Goal: Transaction & Acquisition: Purchase product/service

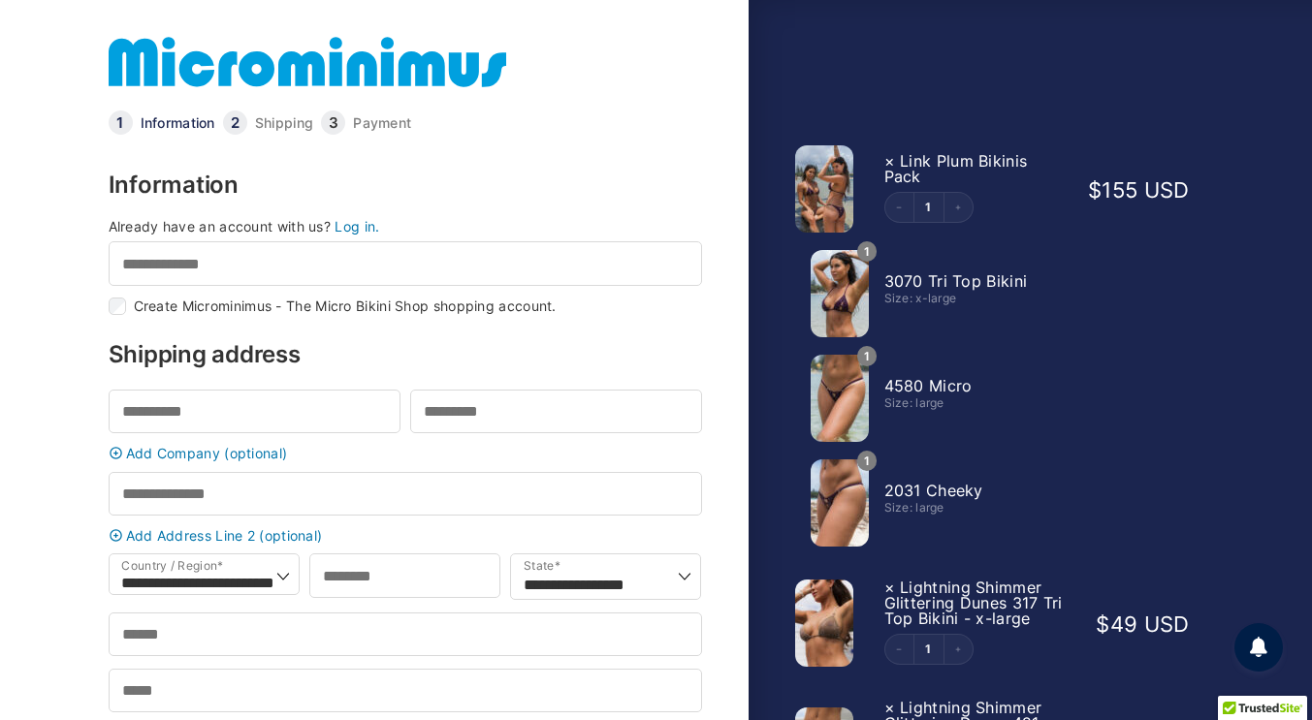
click at [363, 230] on link "Log in." at bounding box center [356, 226] width 45 height 16
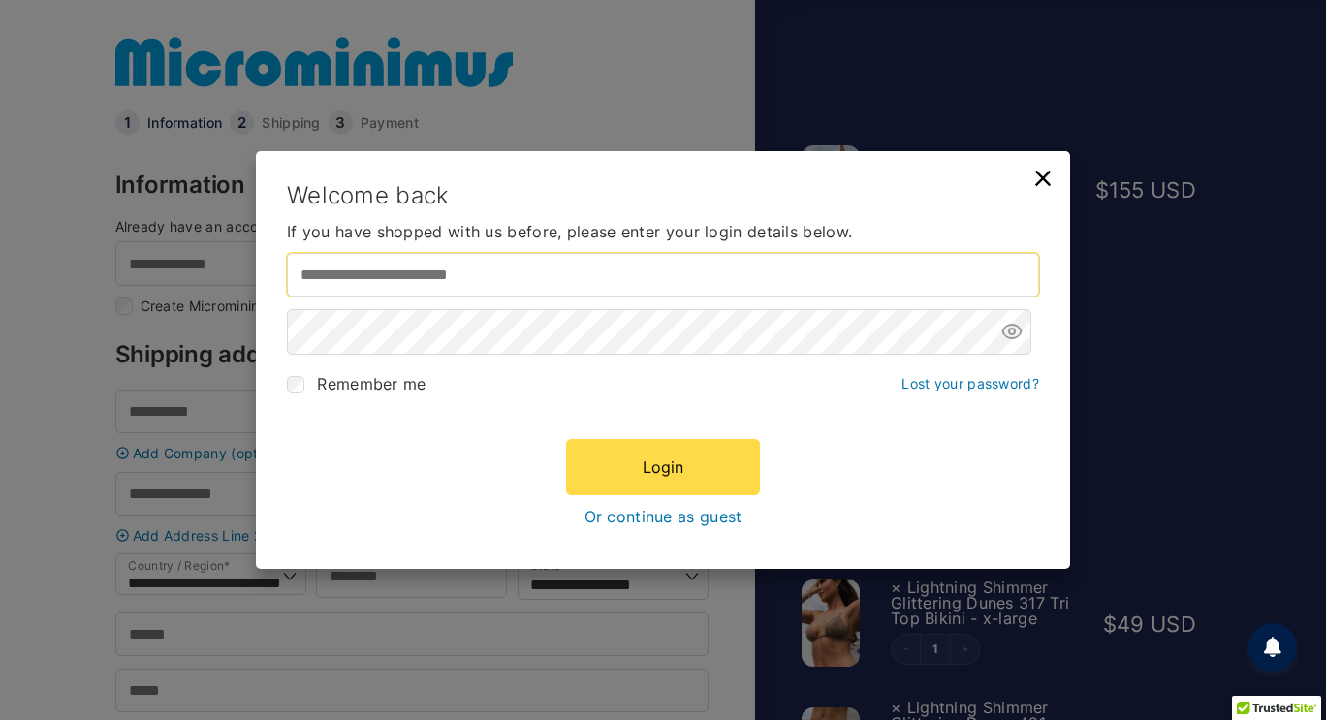
type input "*********"
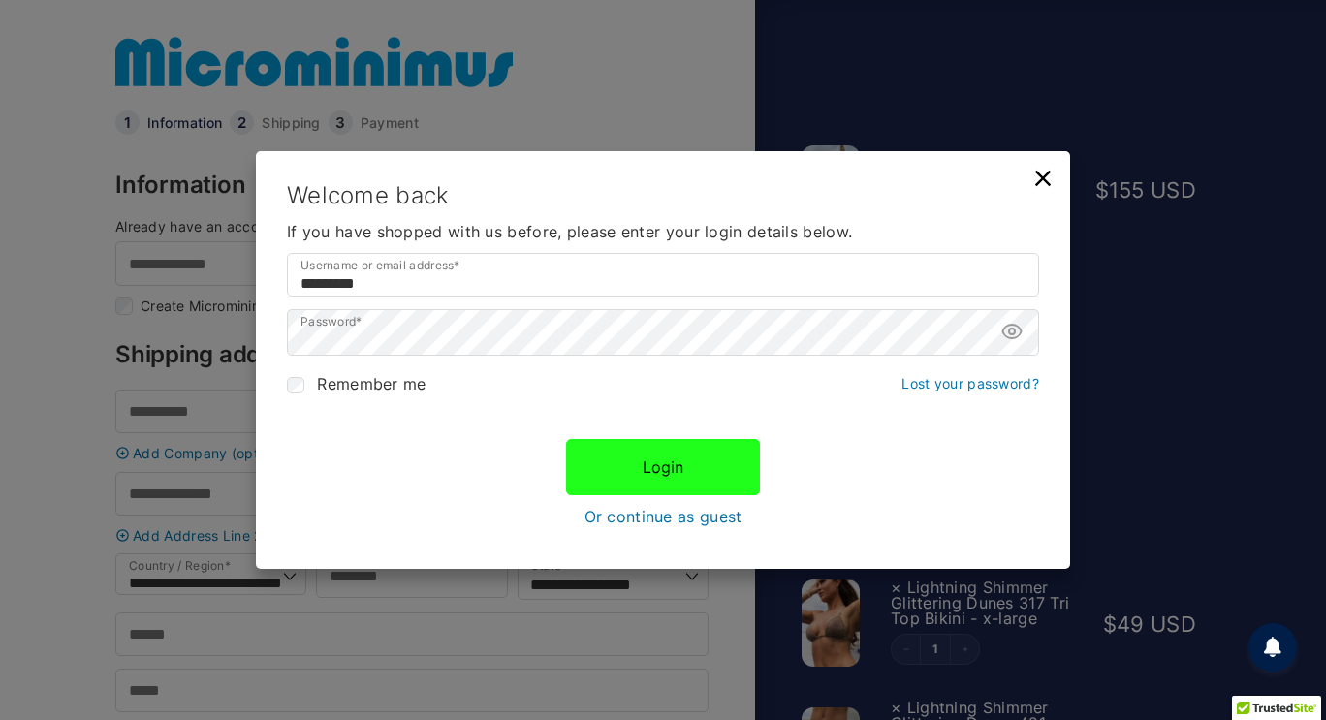
click at [649, 475] on button "Login" at bounding box center [663, 467] width 194 height 56
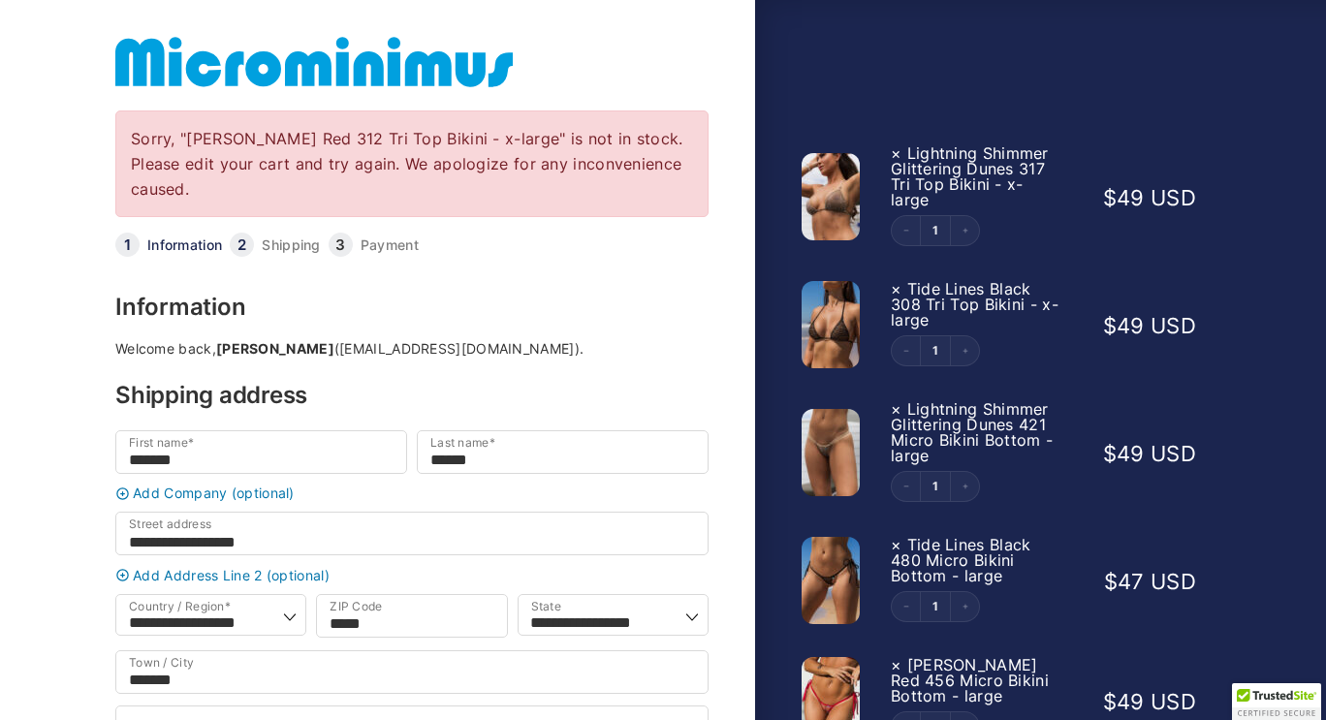
select select "**"
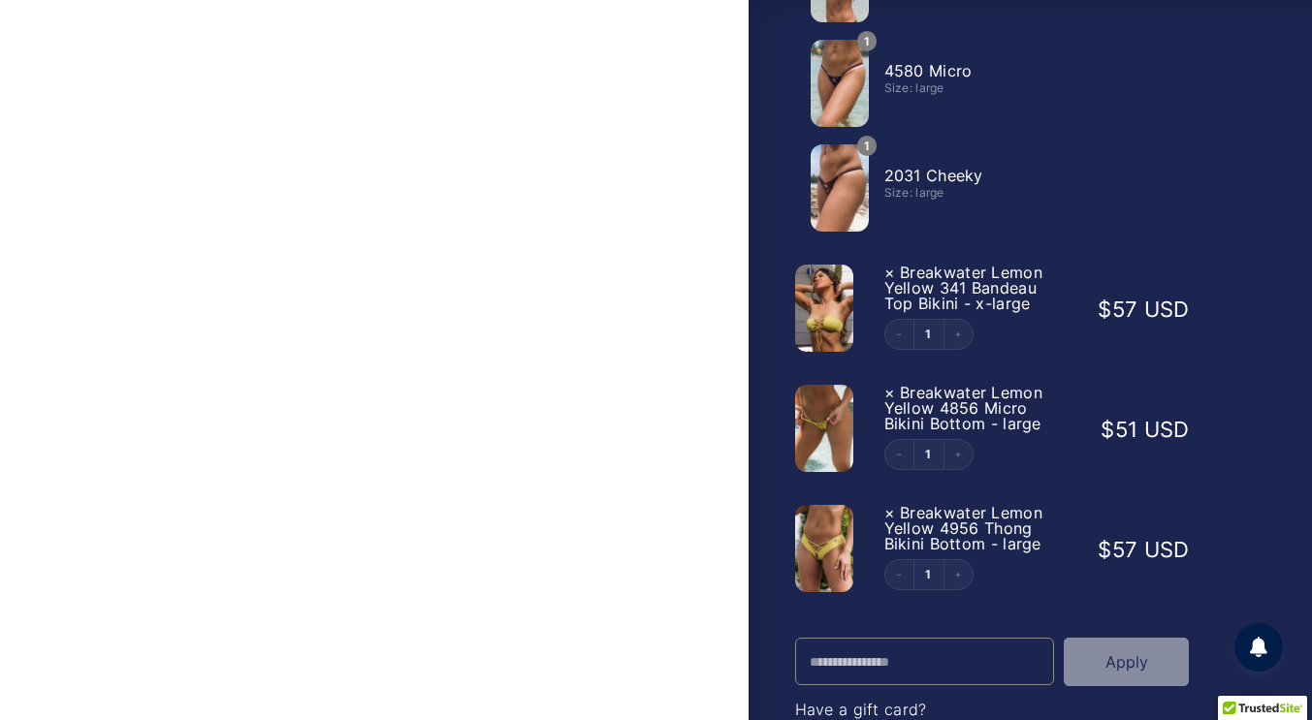
scroll to position [1501, 0]
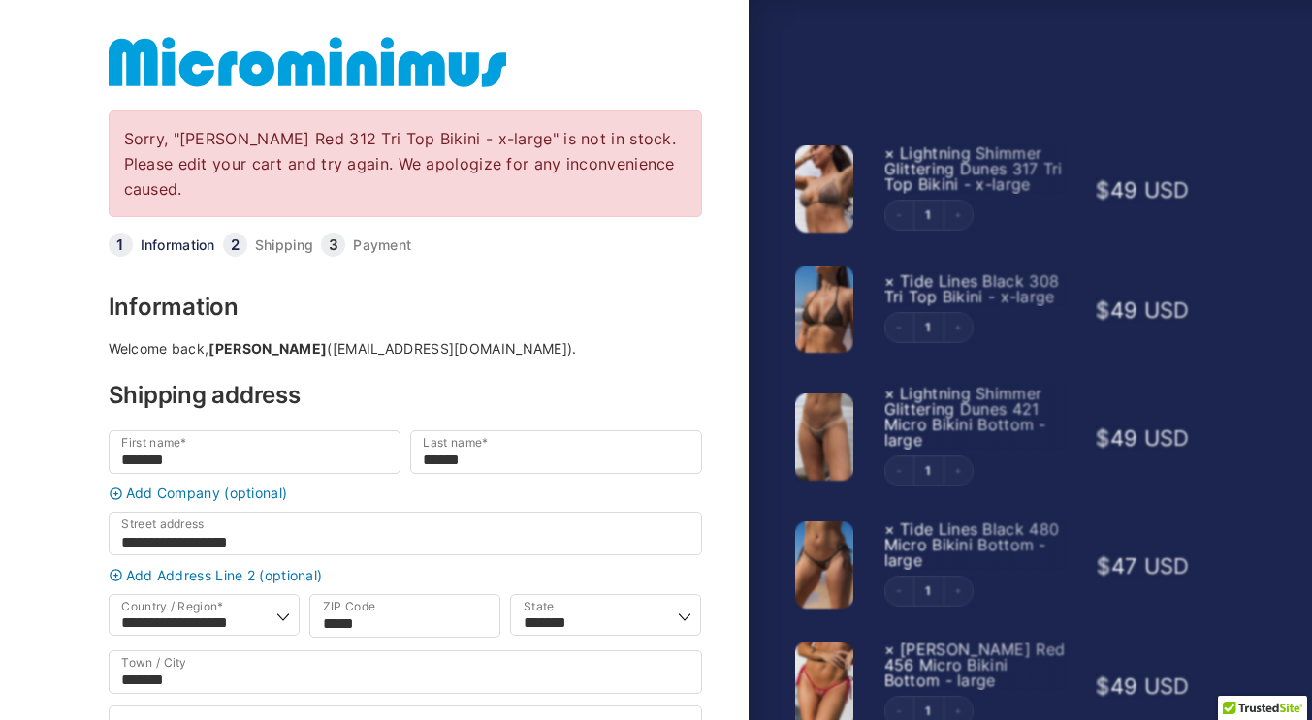
select select "**"
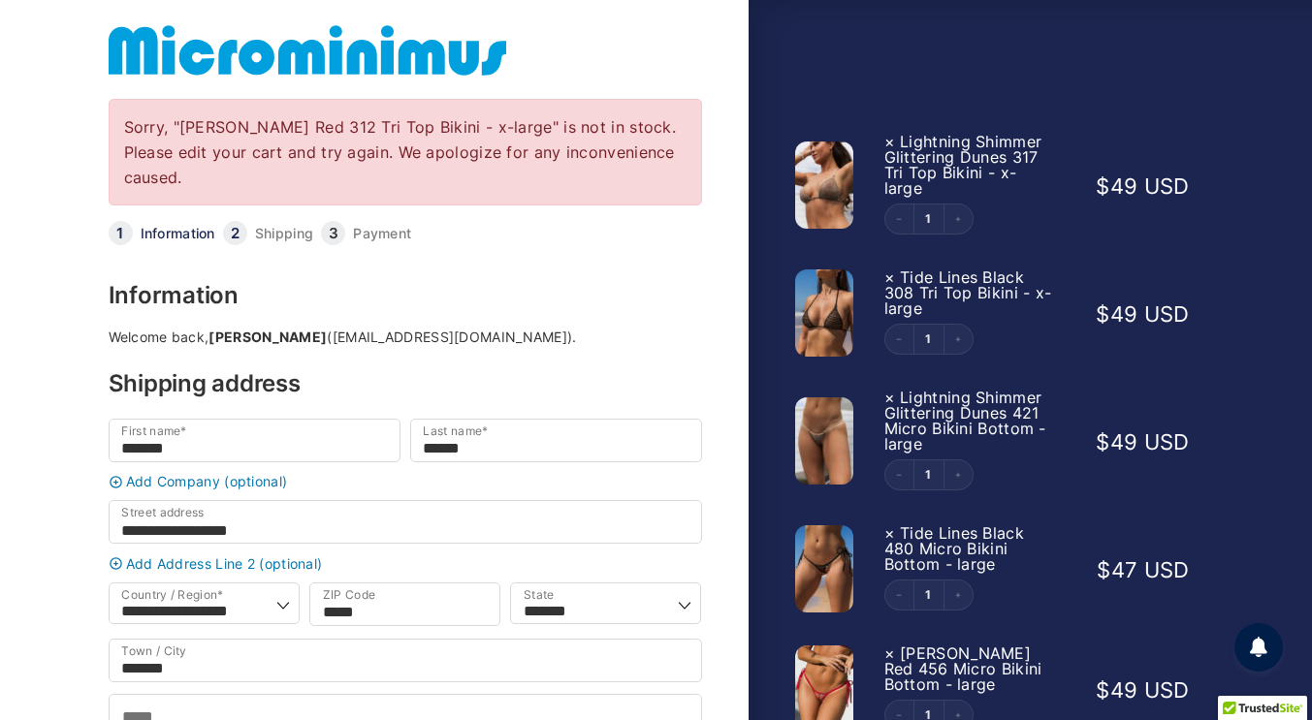
scroll to position [14, 0]
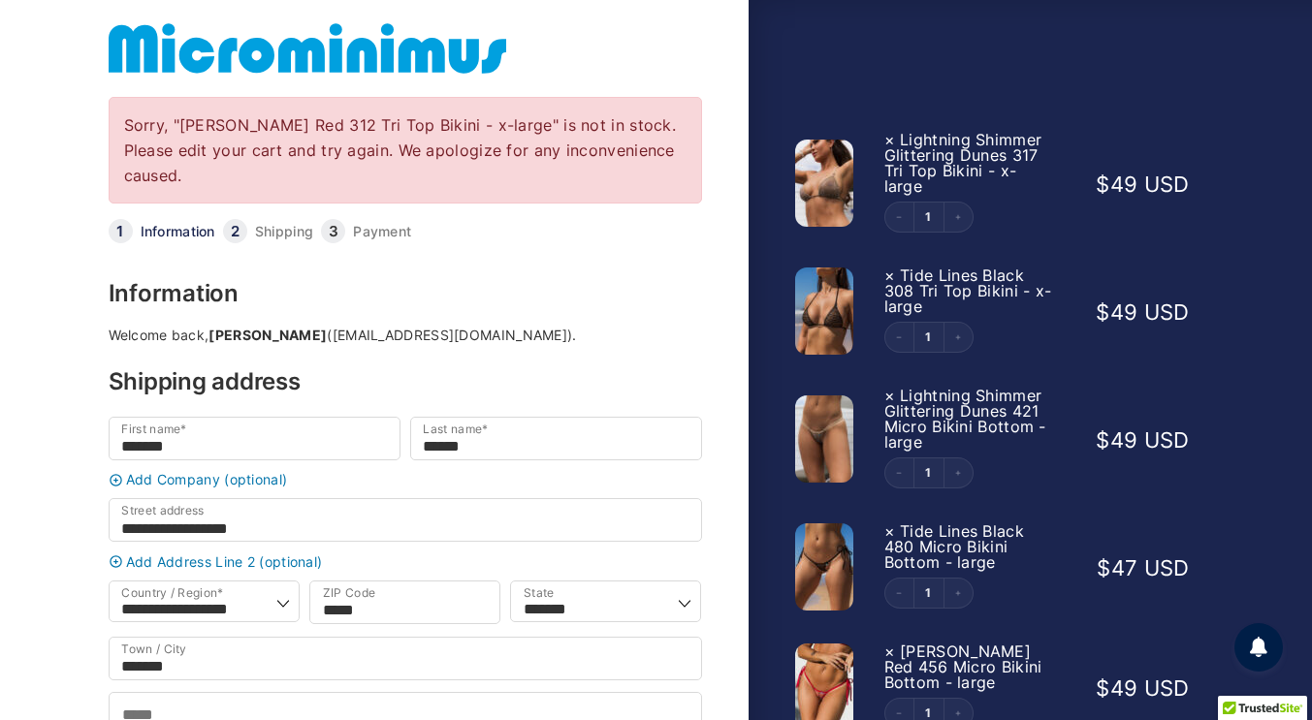
click at [0, 645] on div at bounding box center [0, 645] width 0 height 0
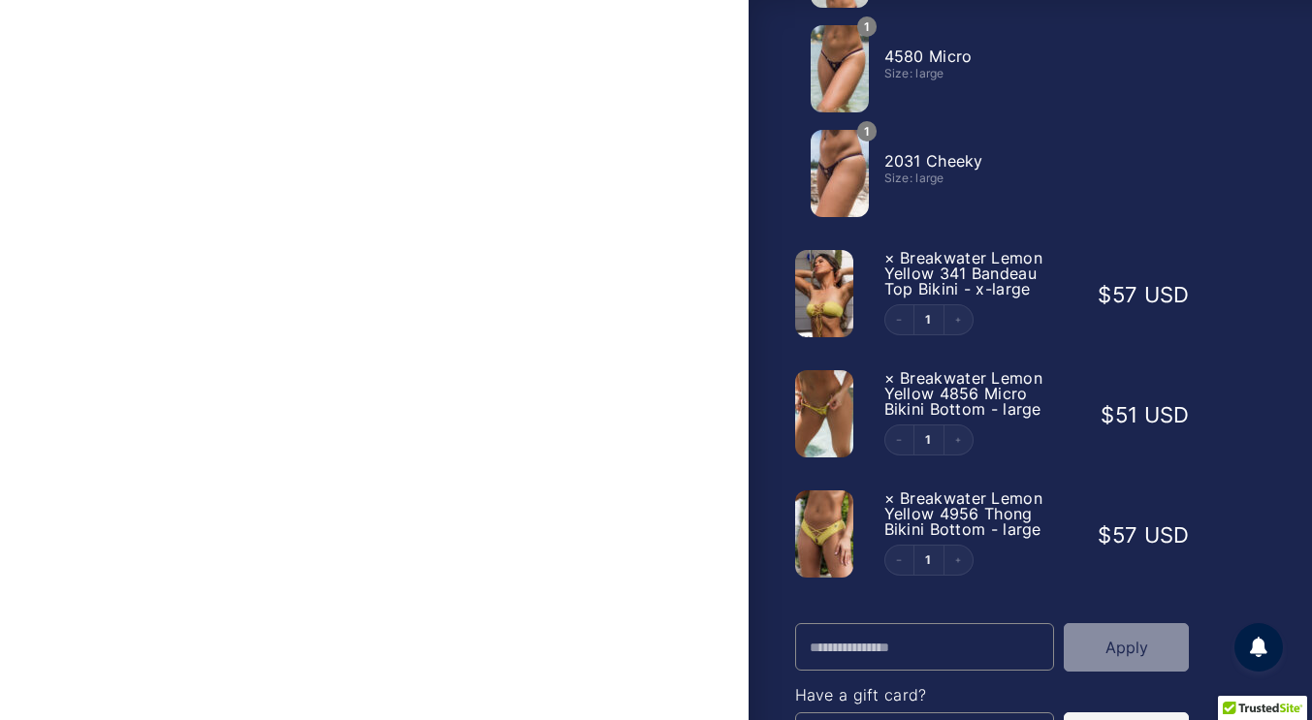
scroll to position [1534, 0]
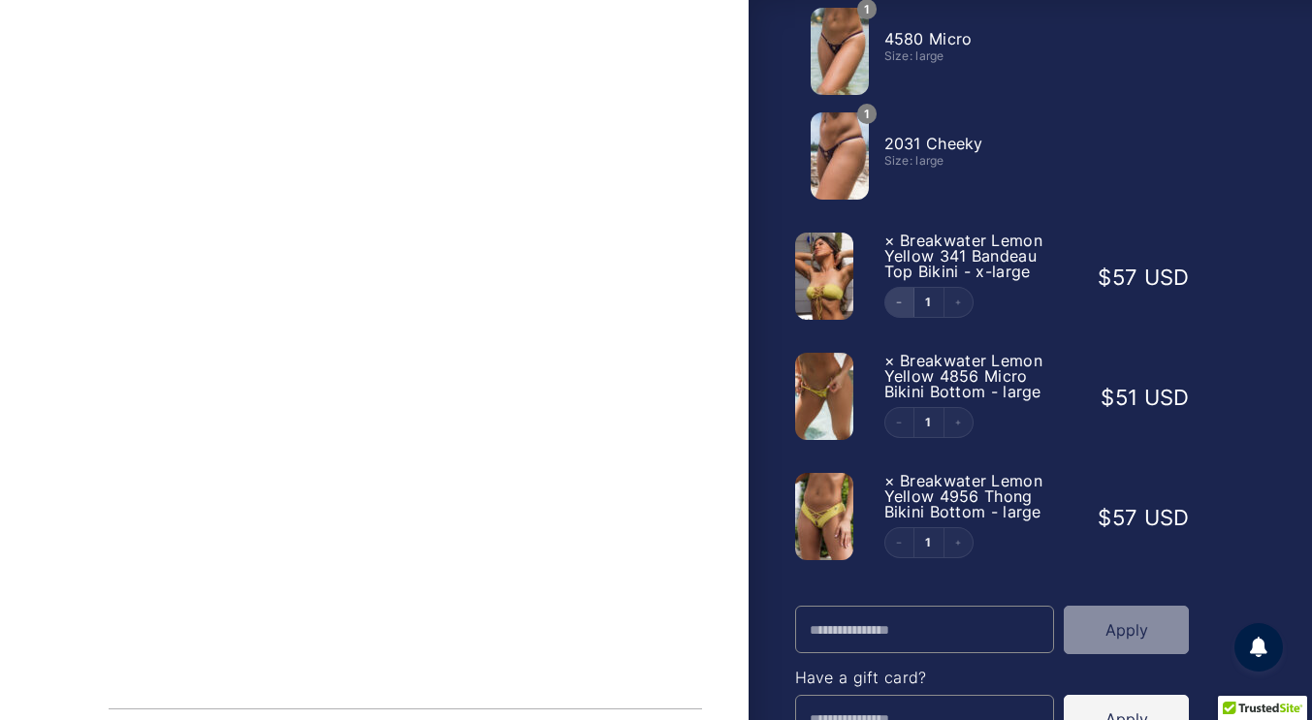
click at [897, 299] on icon "Decrement" at bounding box center [899, 303] width 8 height 8
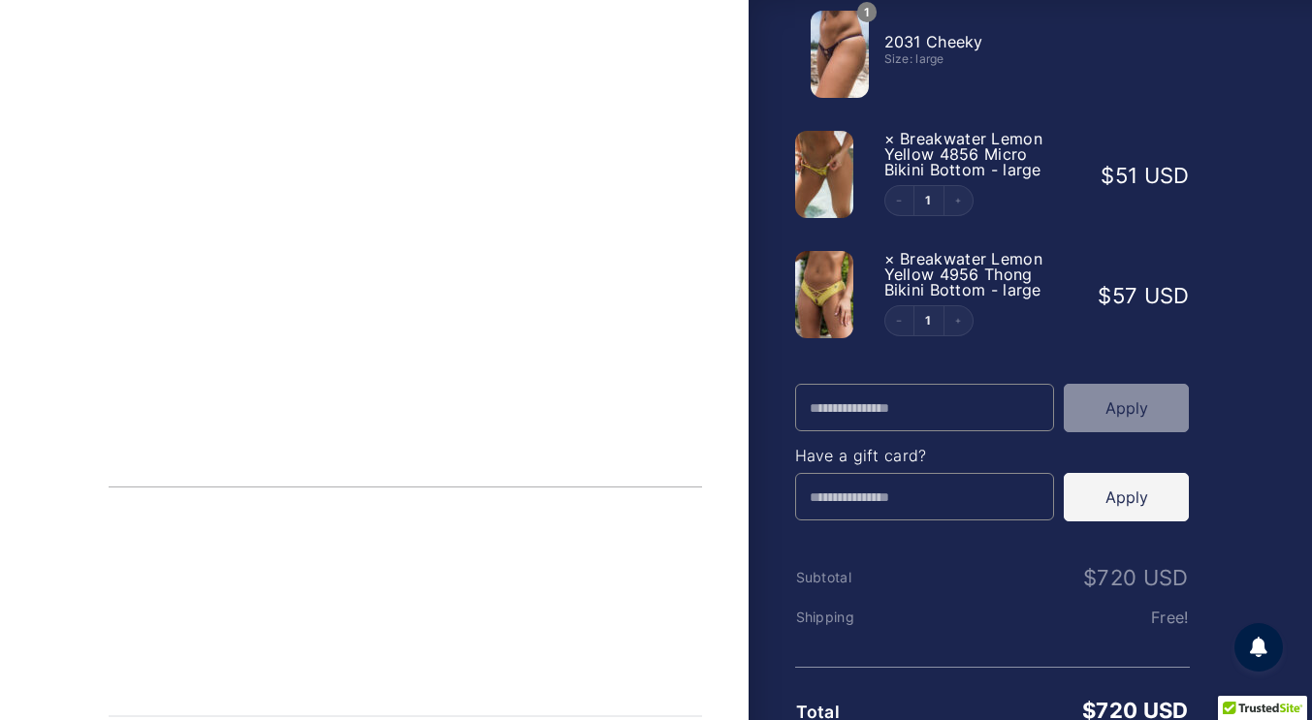
scroll to position [1638, 0]
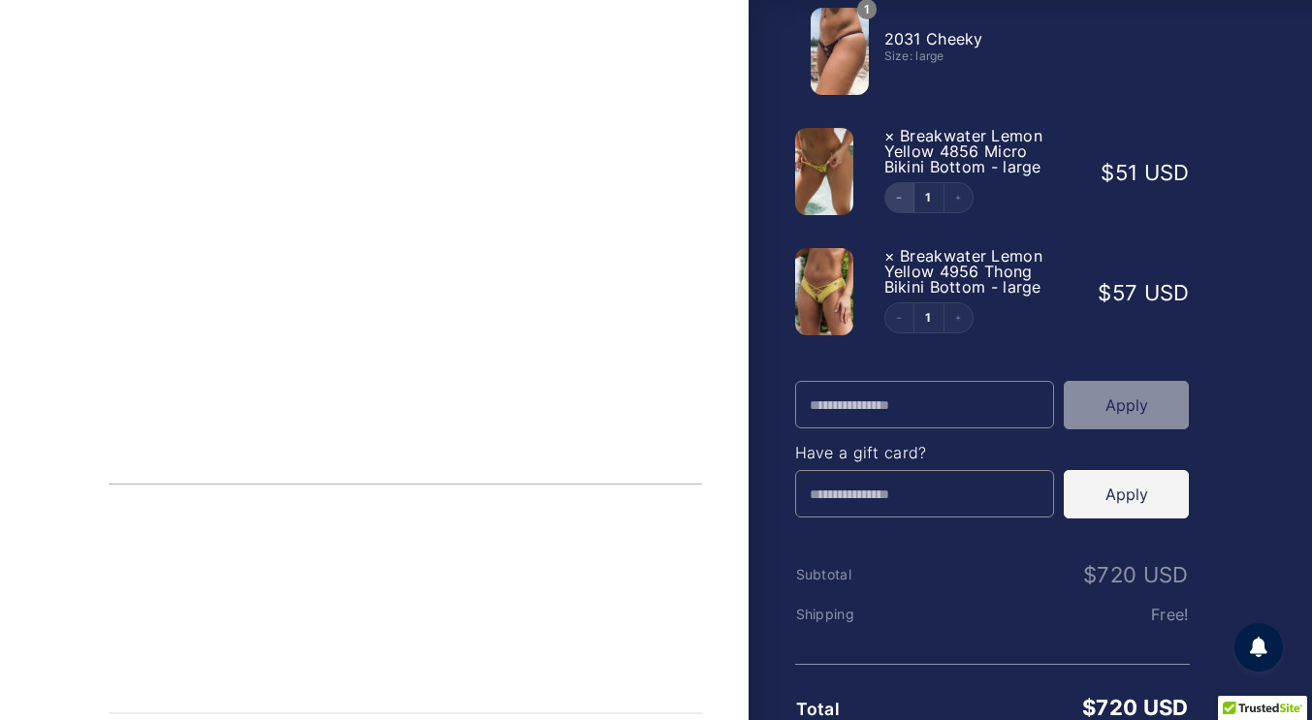
click at [899, 198] on icon "Decrement" at bounding box center [899, 198] width 5 height 1
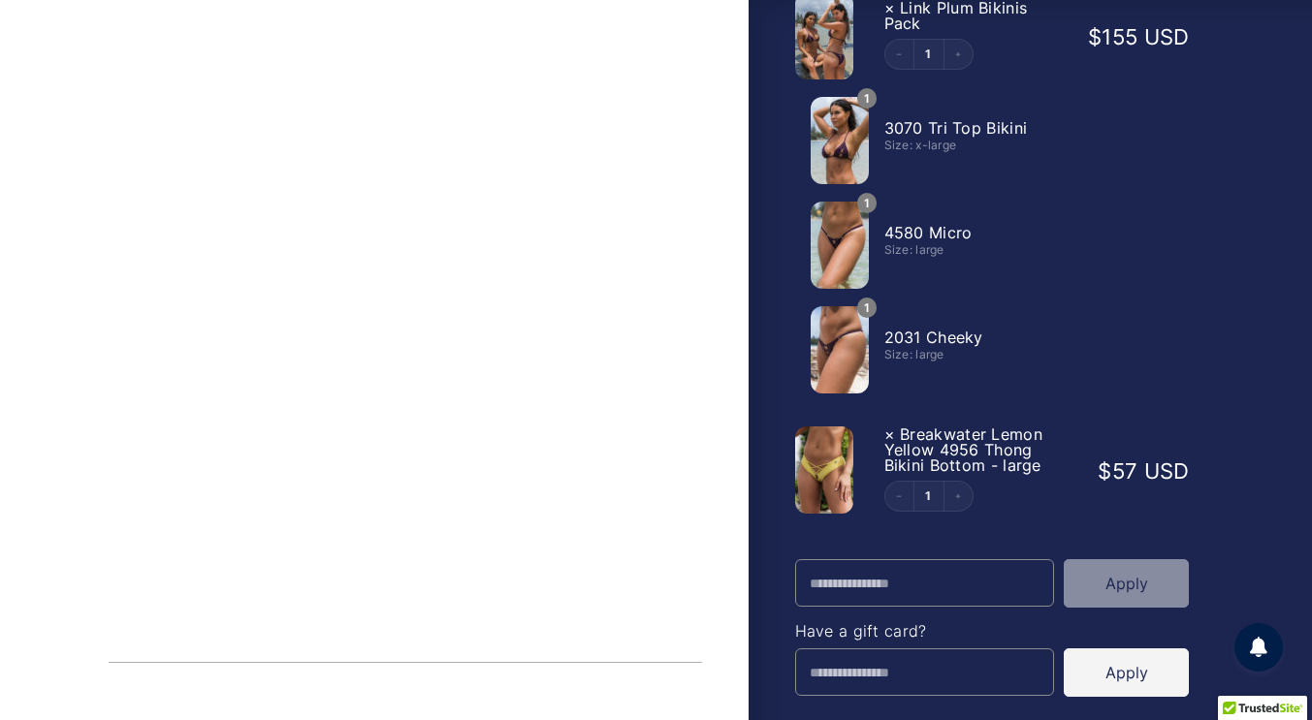
scroll to position [1341, 0]
click at [899, 495] on icon "Decrement" at bounding box center [899, 495] width 5 height 1
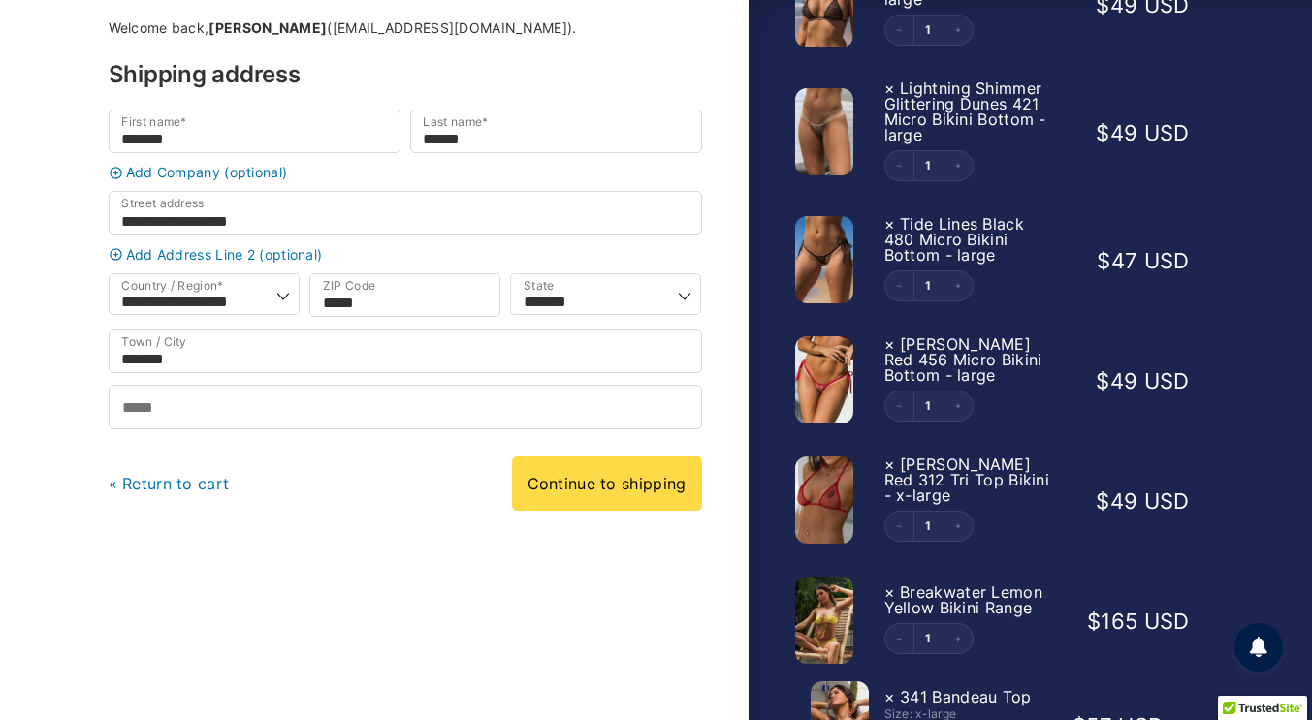
scroll to position [342, 0]
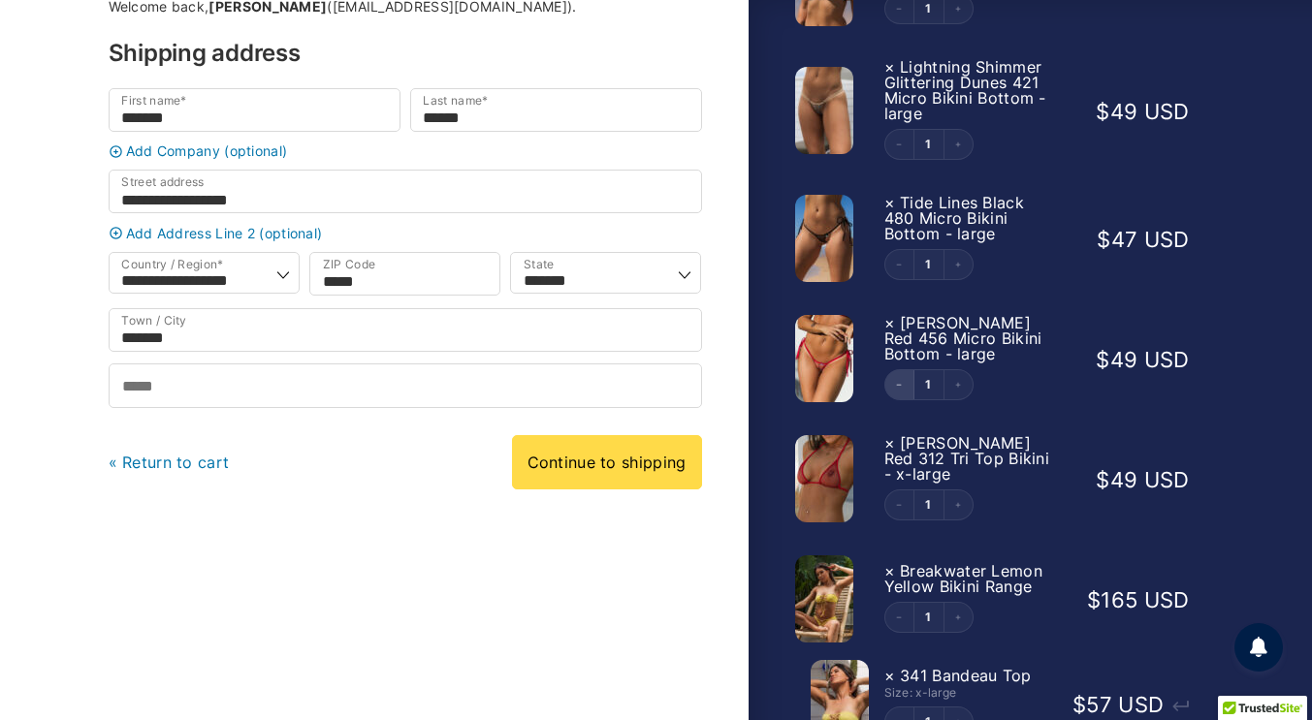
click at [895, 381] on icon "Decrement" at bounding box center [899, 385] width 8 height 8
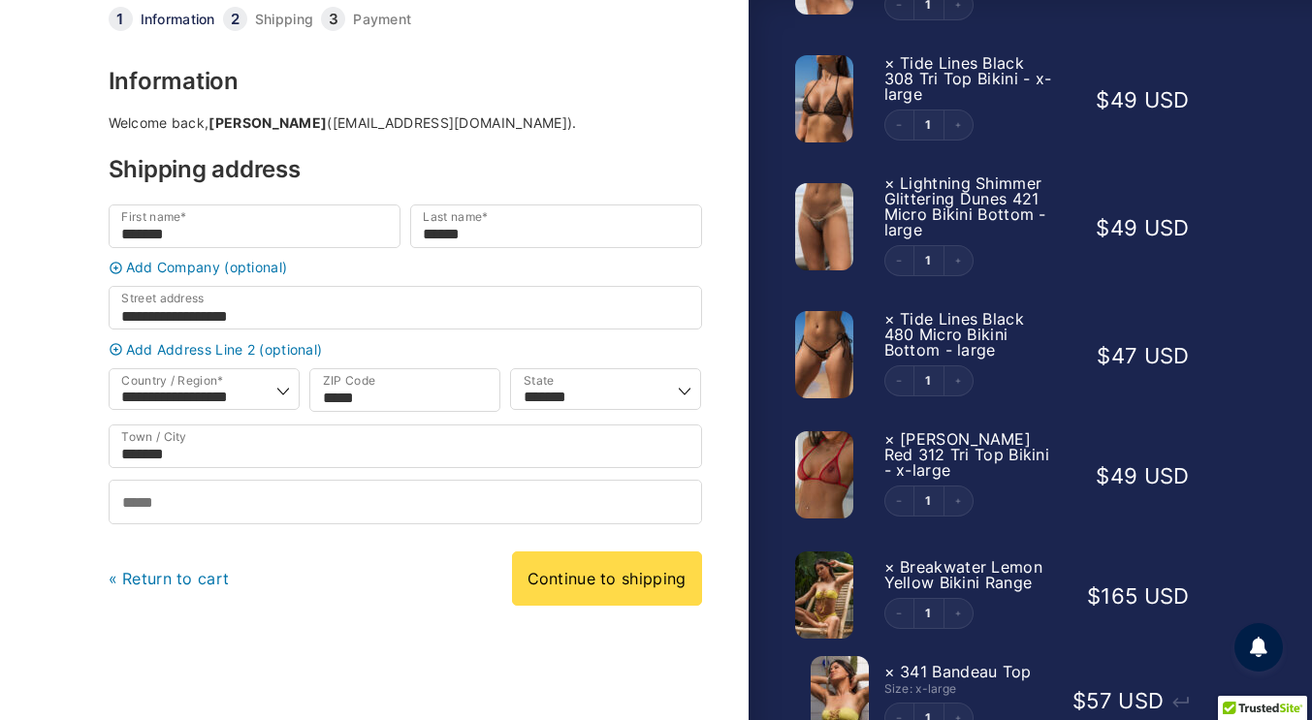
scroll to position [227, 0]
click at [899, 500] on icon "Decrement" at bounding box center [899, 500] width 5 height 1
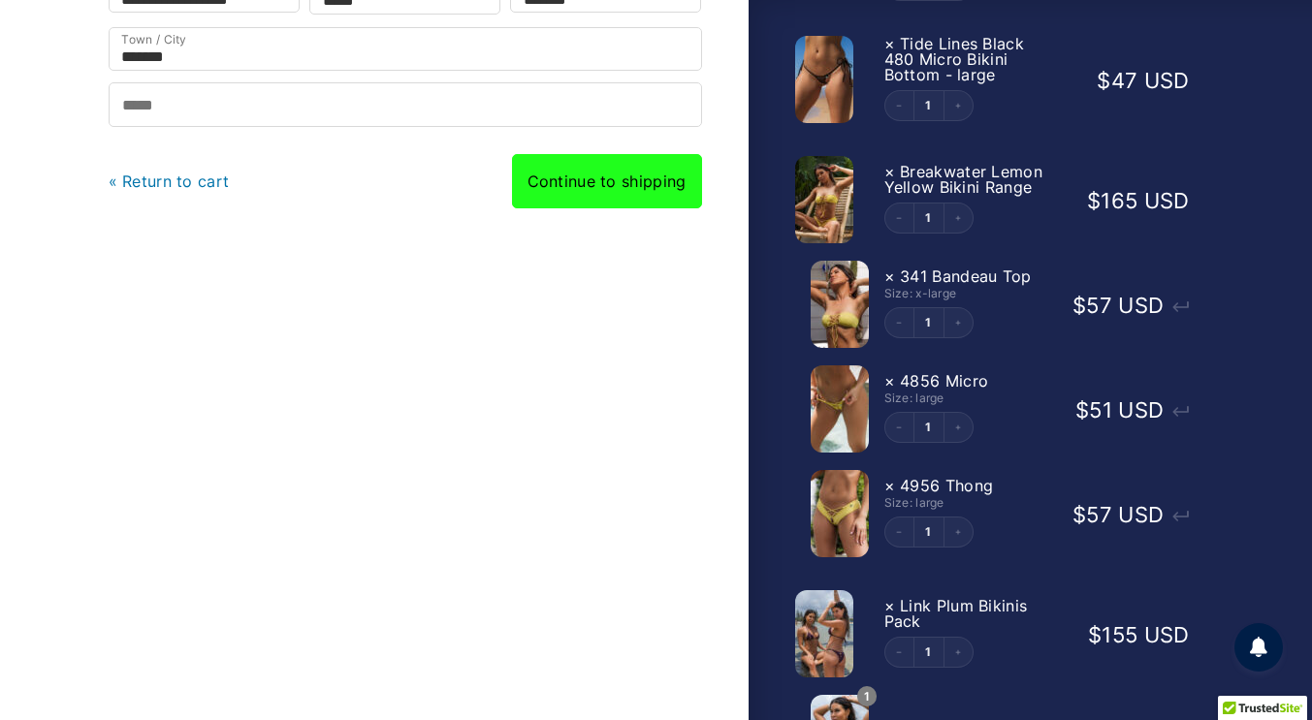
scroll to position [502, 0]
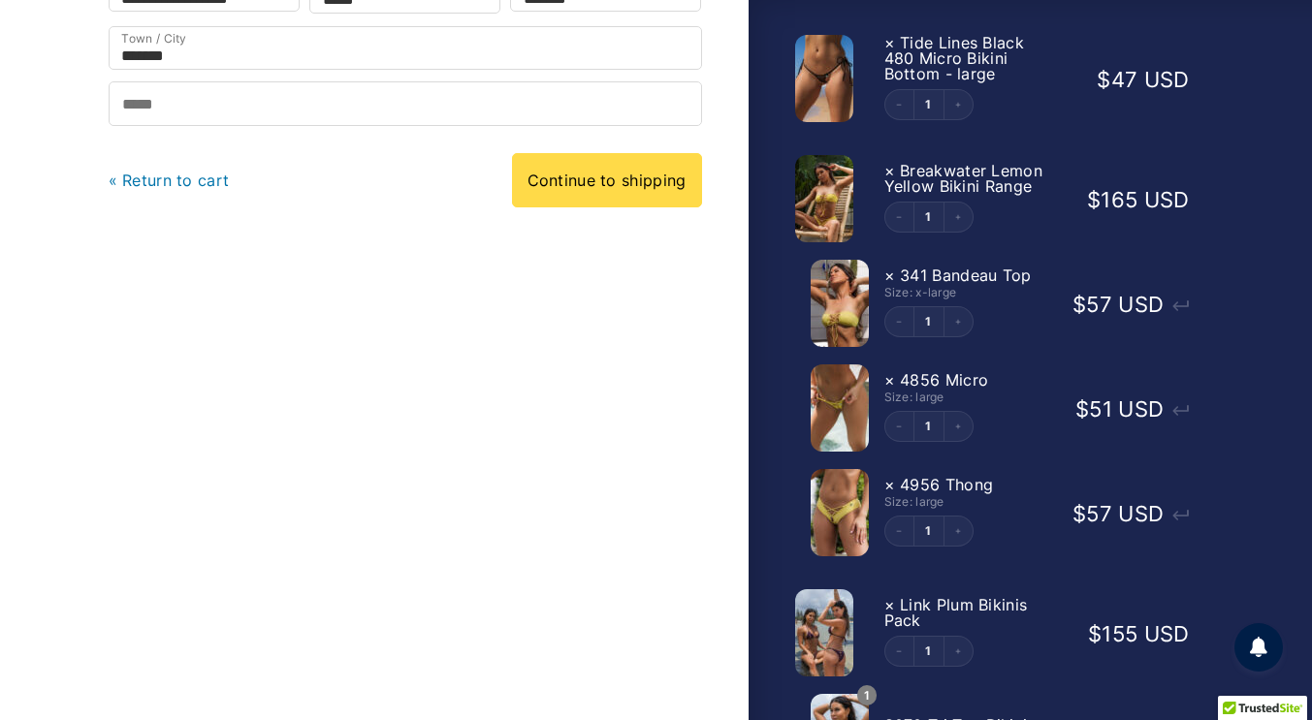
click at [184, 190] on link "« Return to cart" at bounding box center [169, 180] width 121 height 19
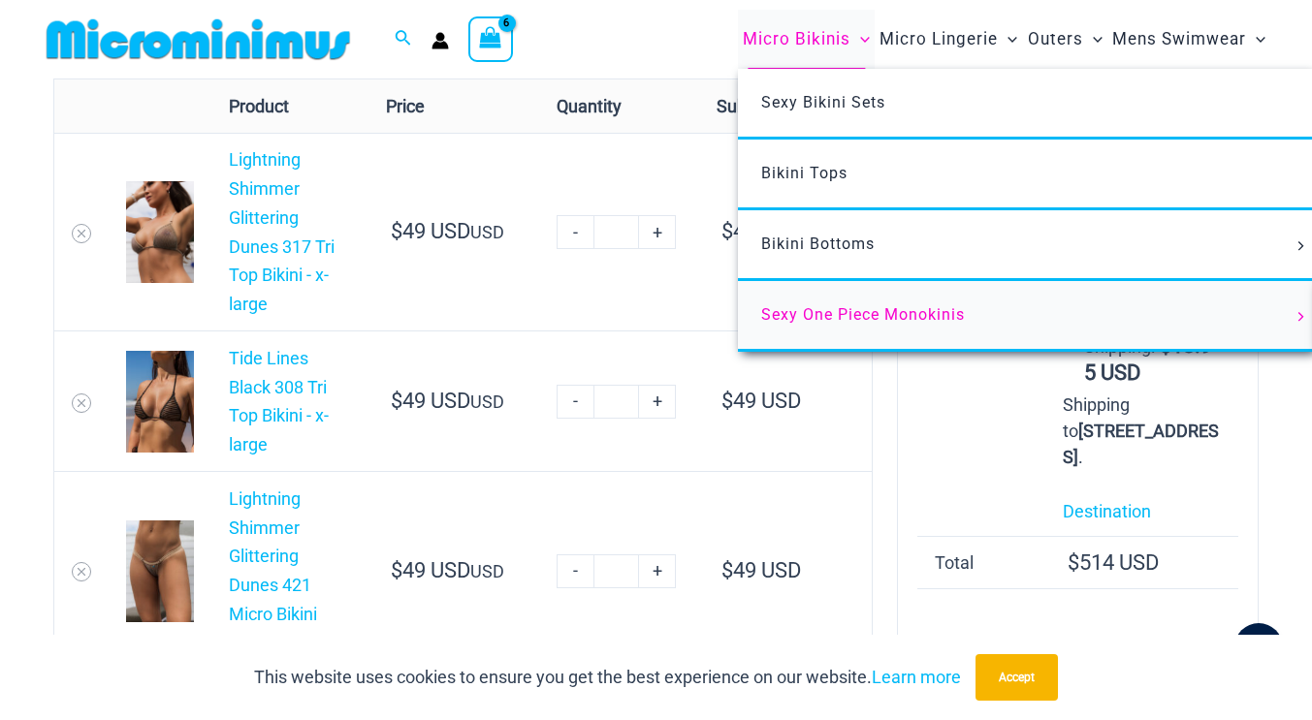
type input "*********"
click at [833, 313] on span "Sexy One Piece Monokinis" at bounding box center [863, 314] width 204 height 18
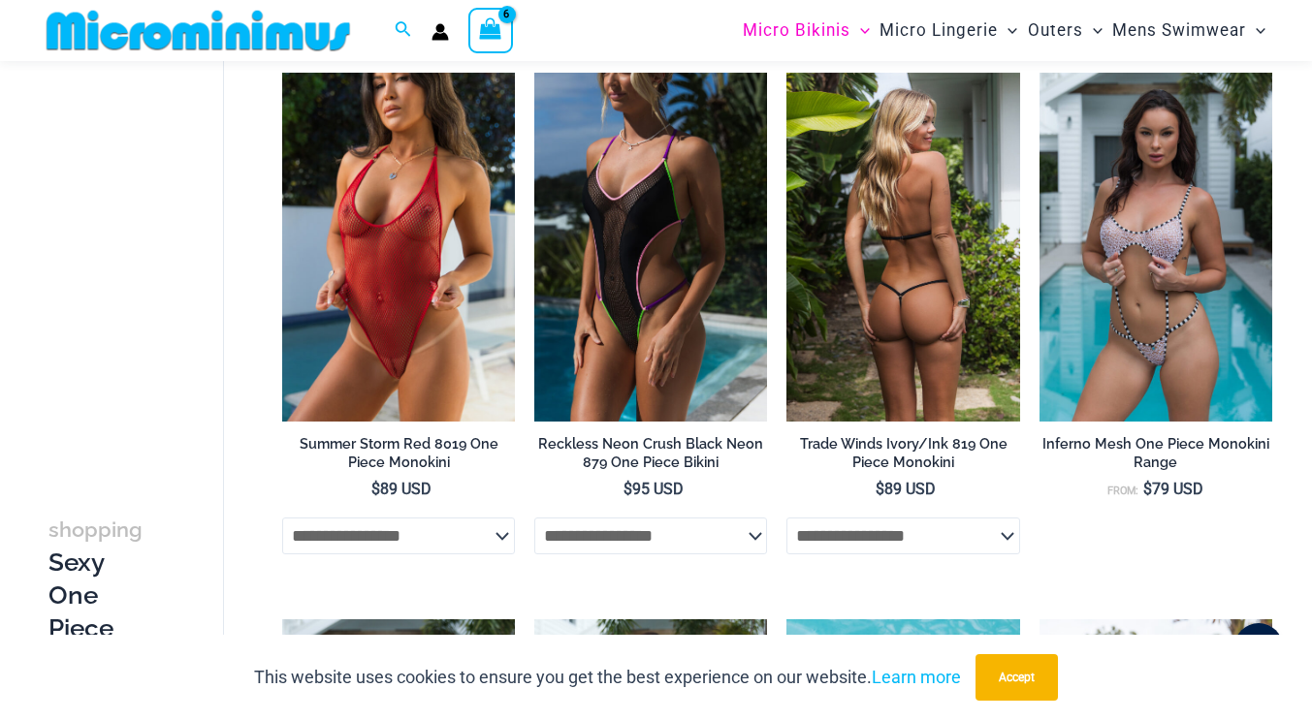
scroll to position [664, 0]
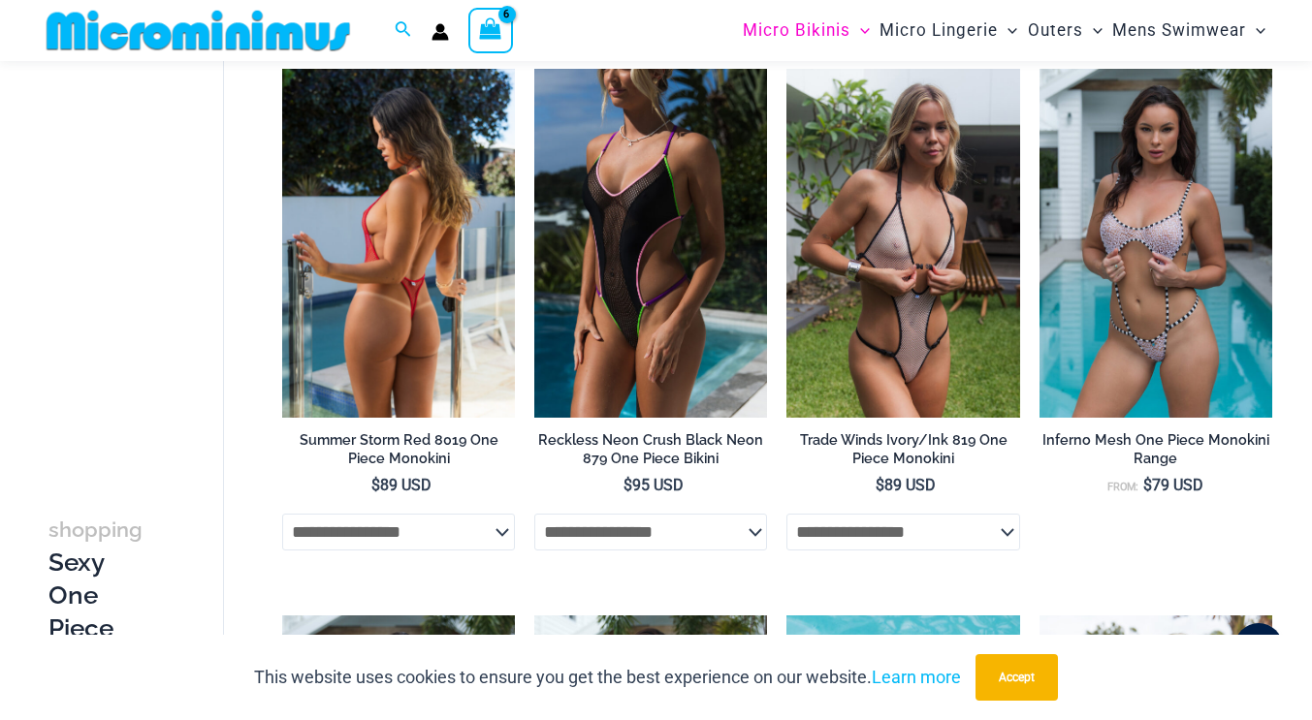
click at [390, 333] on img at bounding box center [398, 243] width 233 height 349
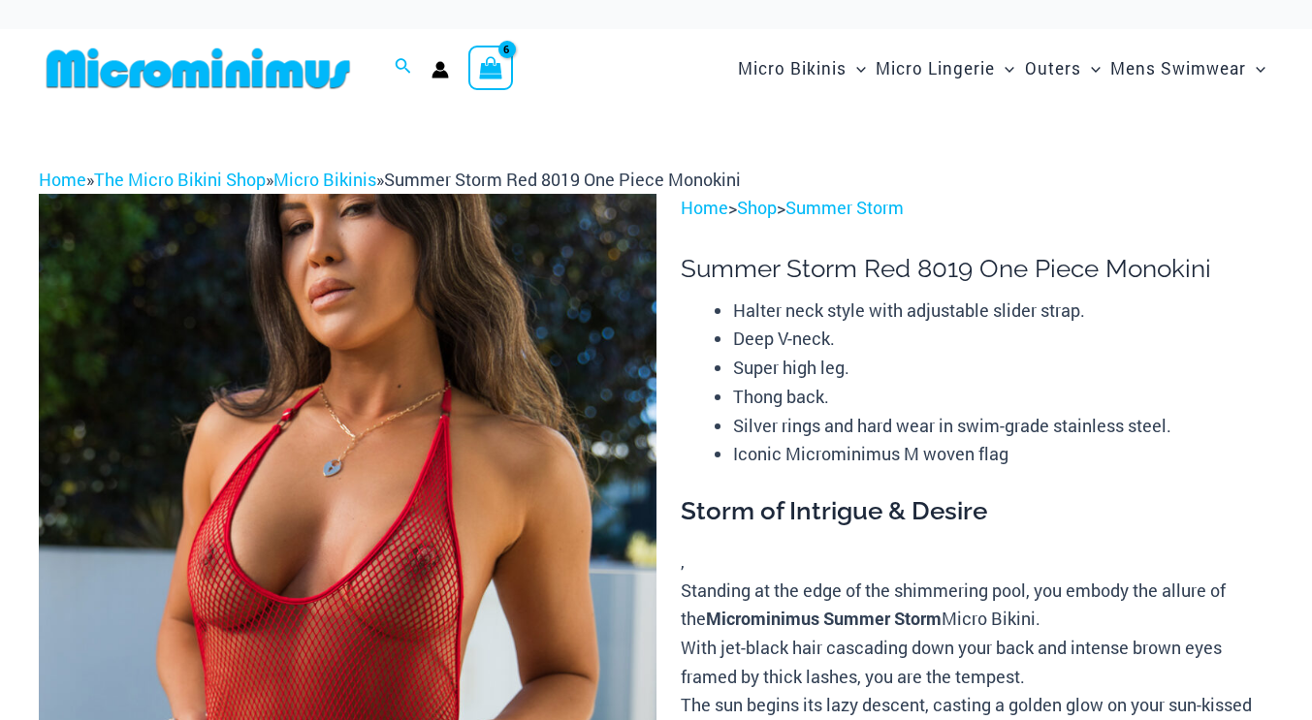
scroll to position [306, 0]
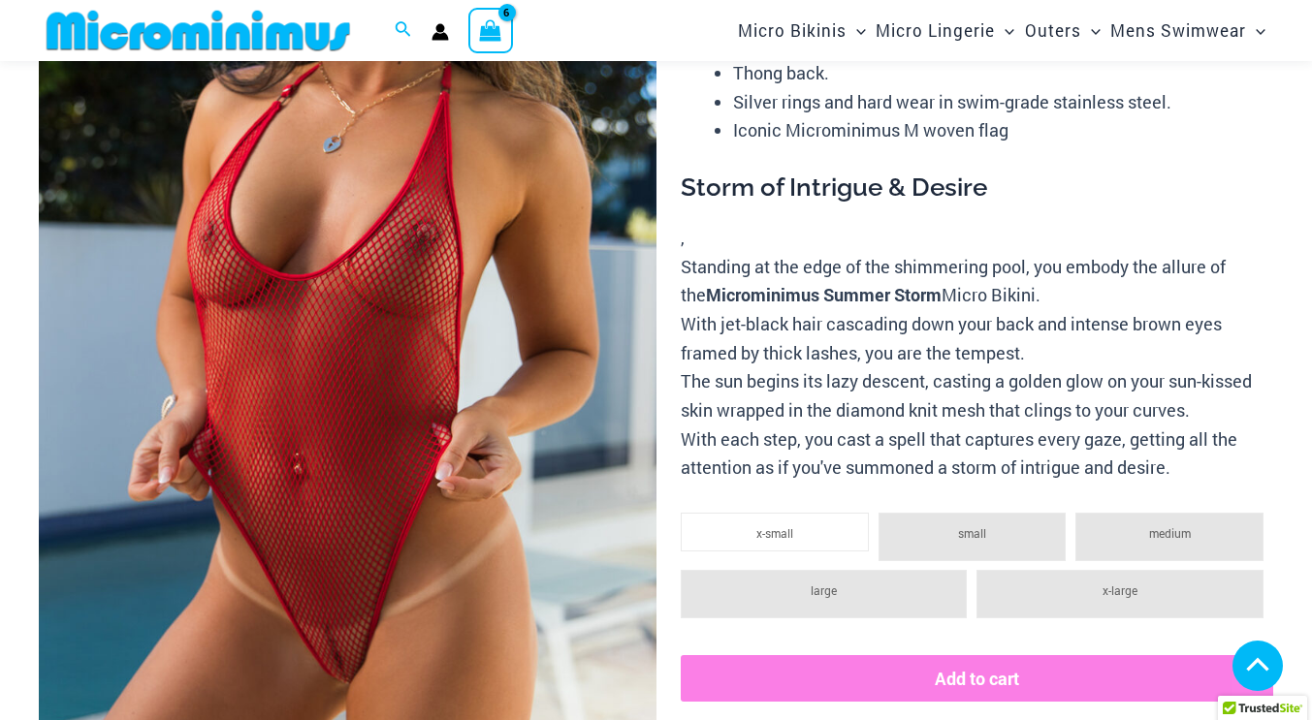
type input "*********"
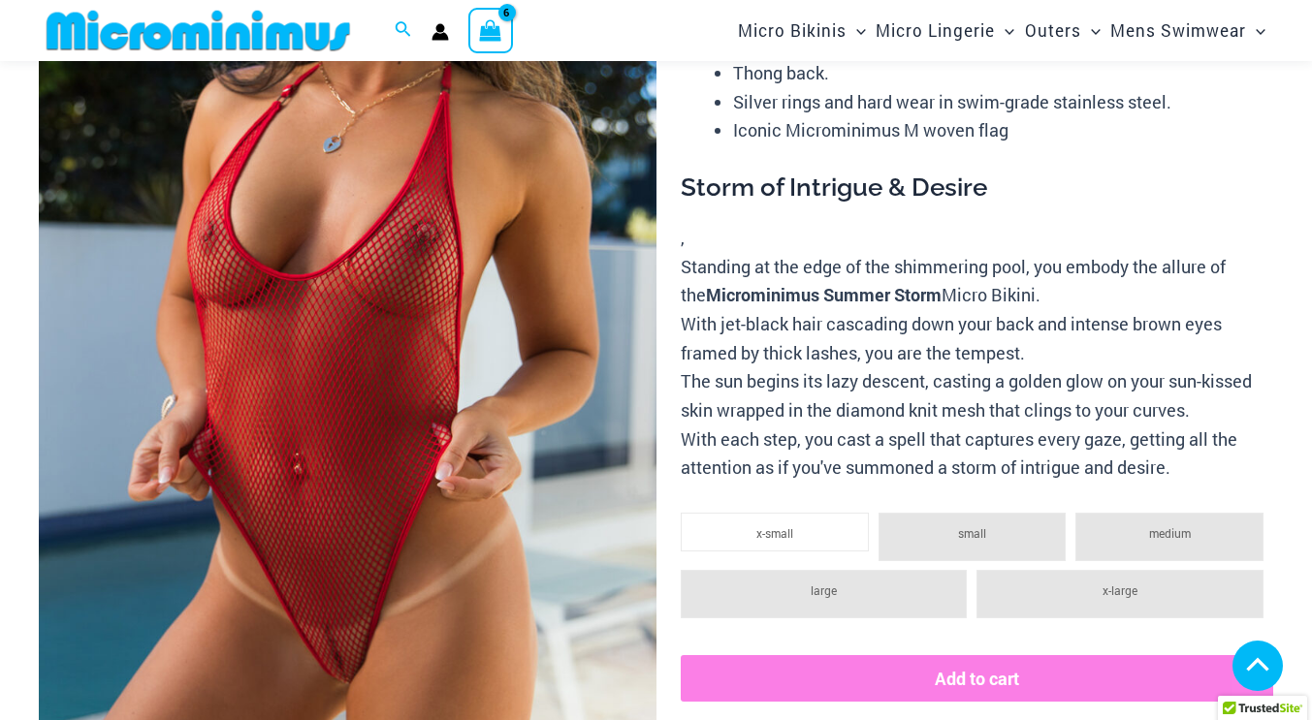
click at [349, 361] on img at bounding box center [348, 333] width 618 height 926
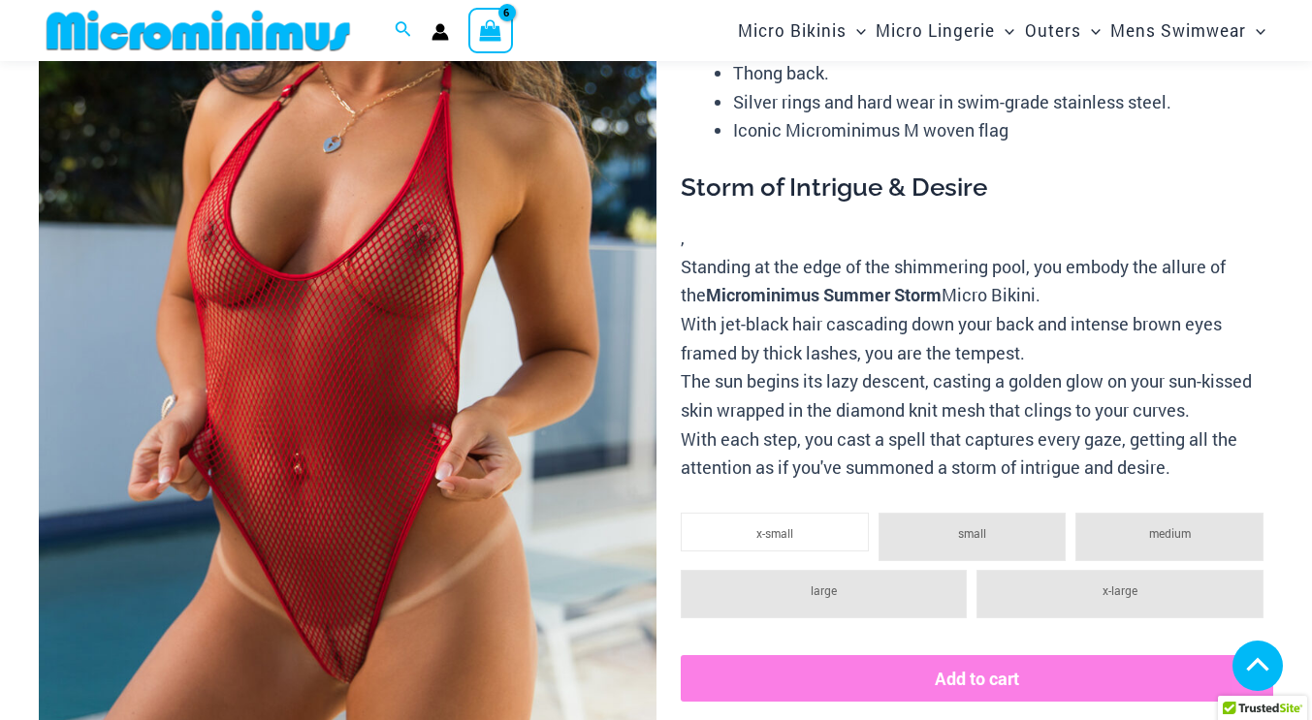
scroll to position [948, 0]
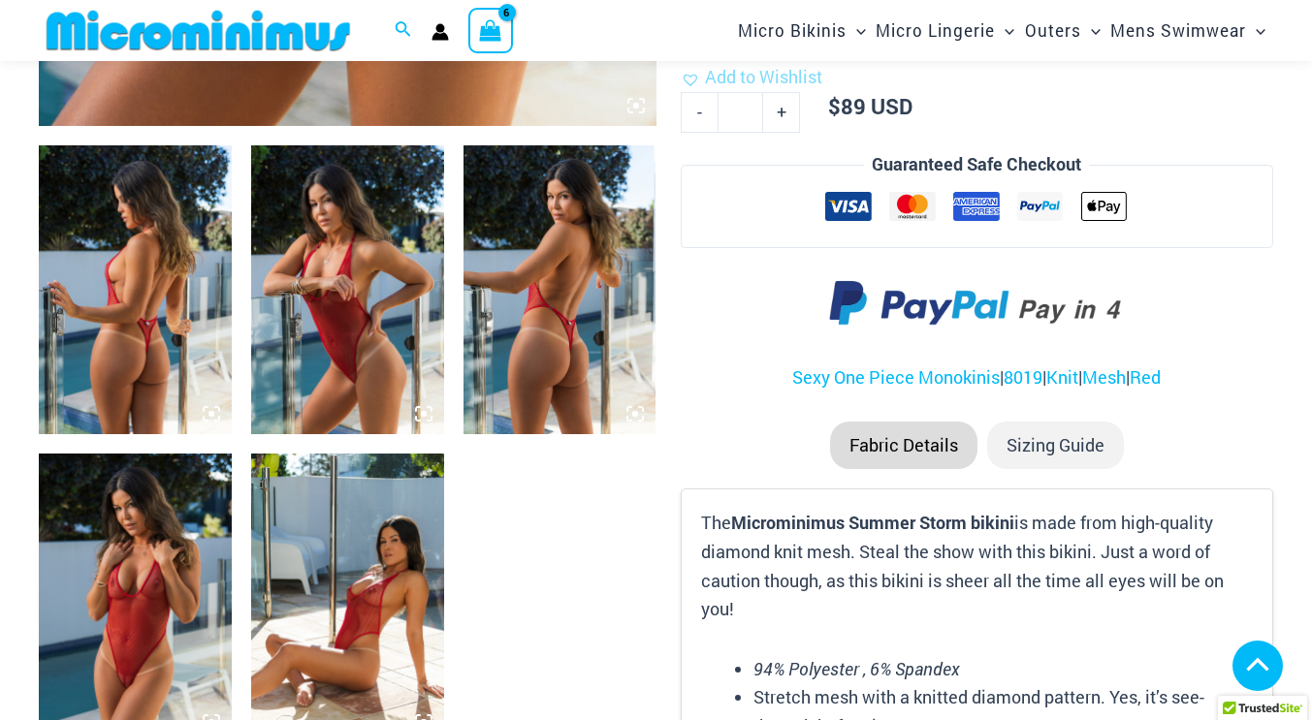
click at [543, 354] on img at bounding box center [559, 289] width 193 height 289
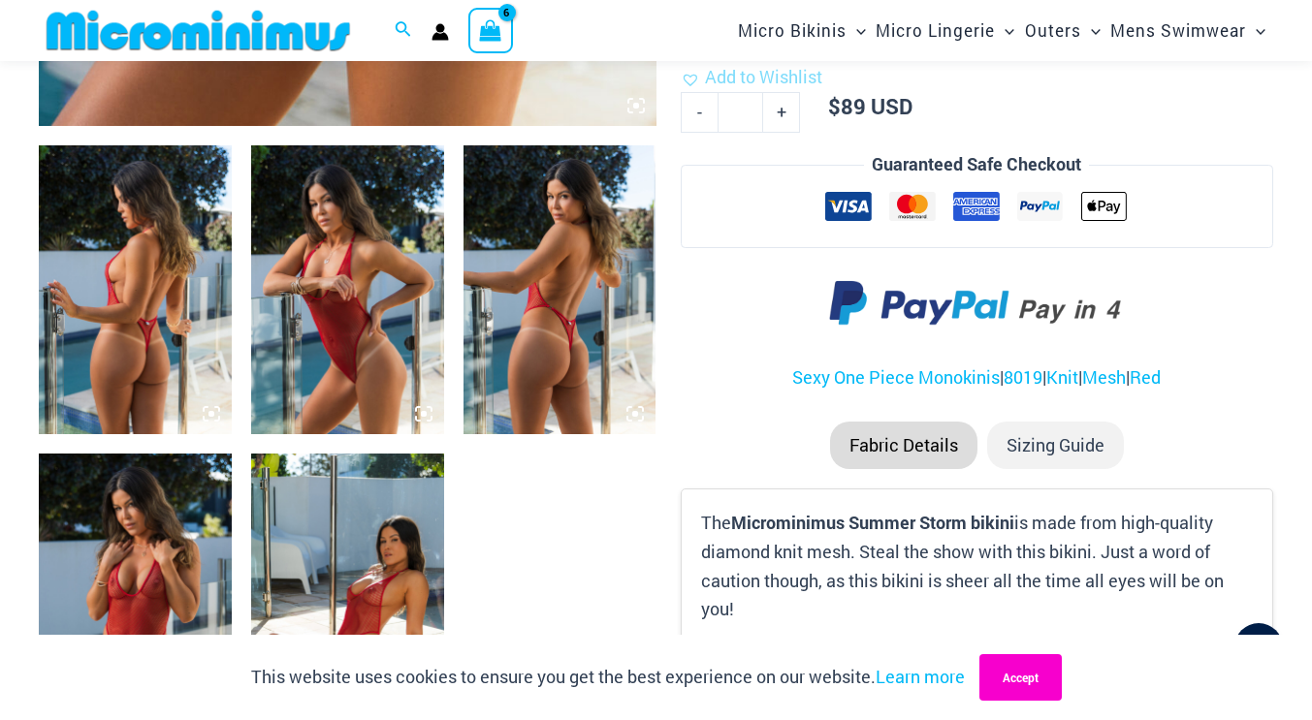
click at [1021, 687] on button "Accept" at bounding box center [1020, 677] width 82 height 47
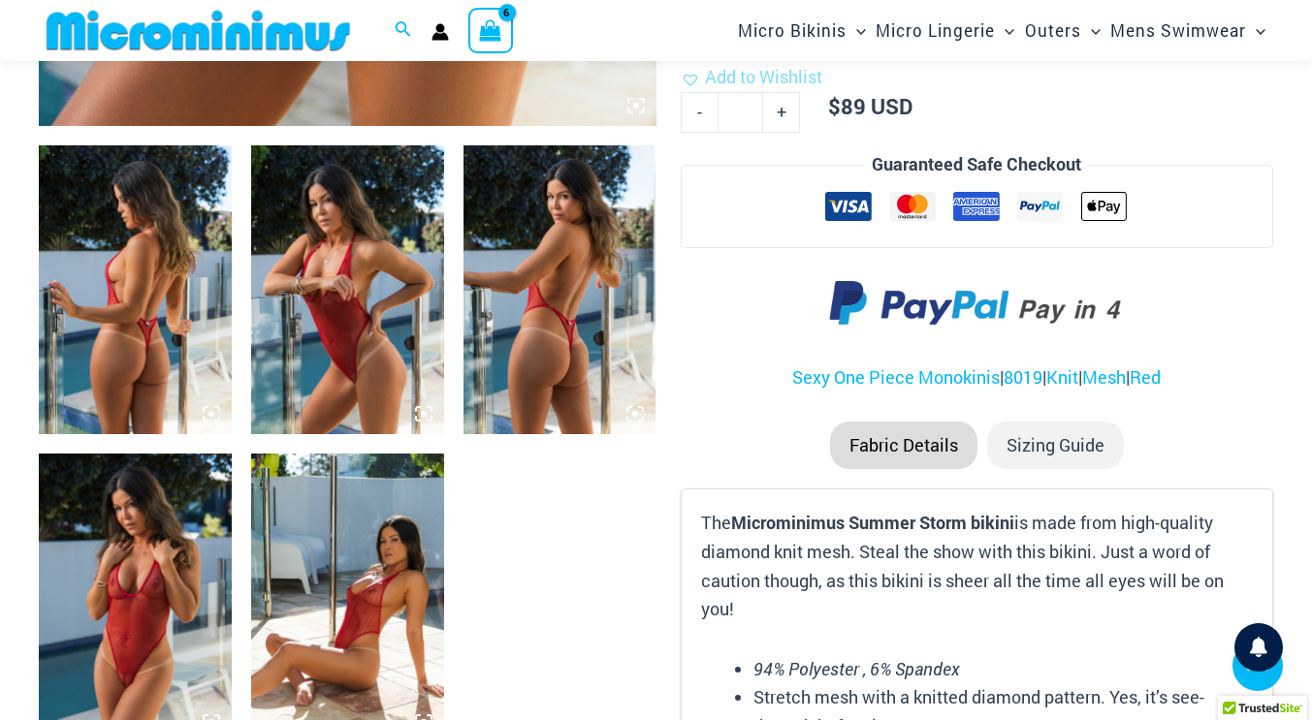
click at [552, 276] on img at bounding box center [559, 289] width 193 height 289
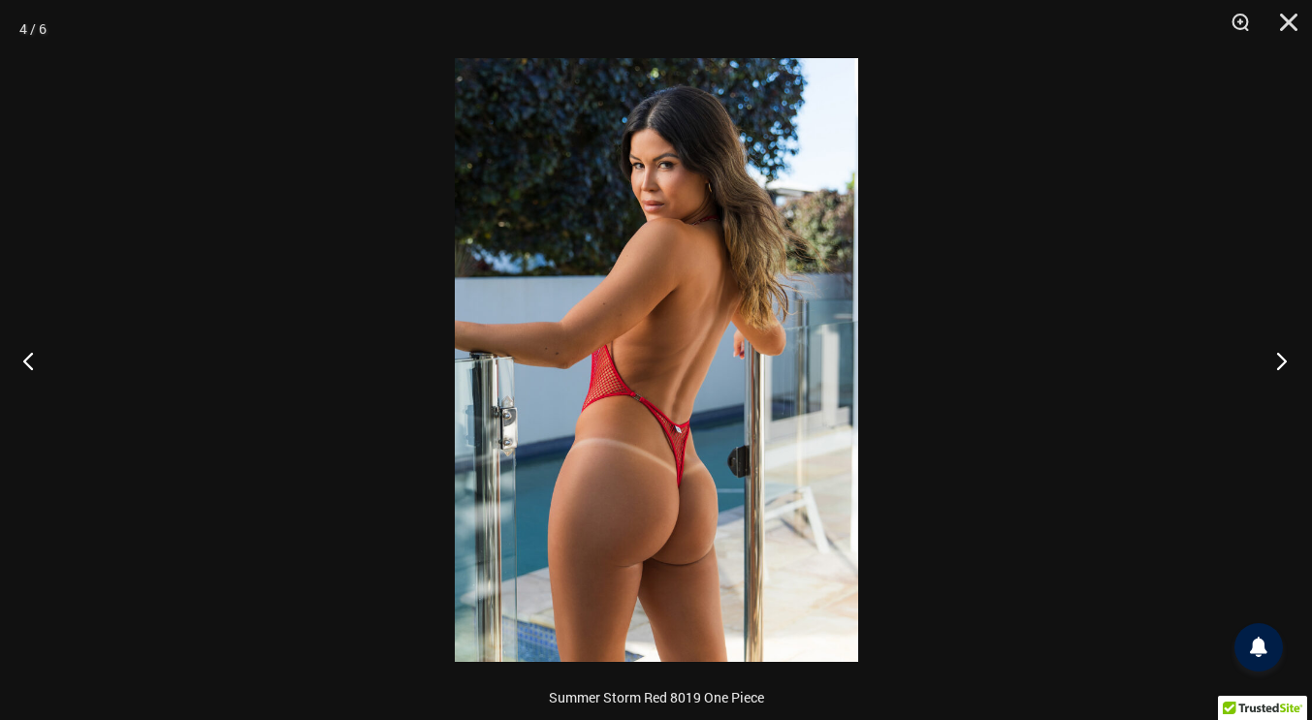
click at [1281, 361] on button "Next" at bounding box center [1275, 360] width 73 height 97
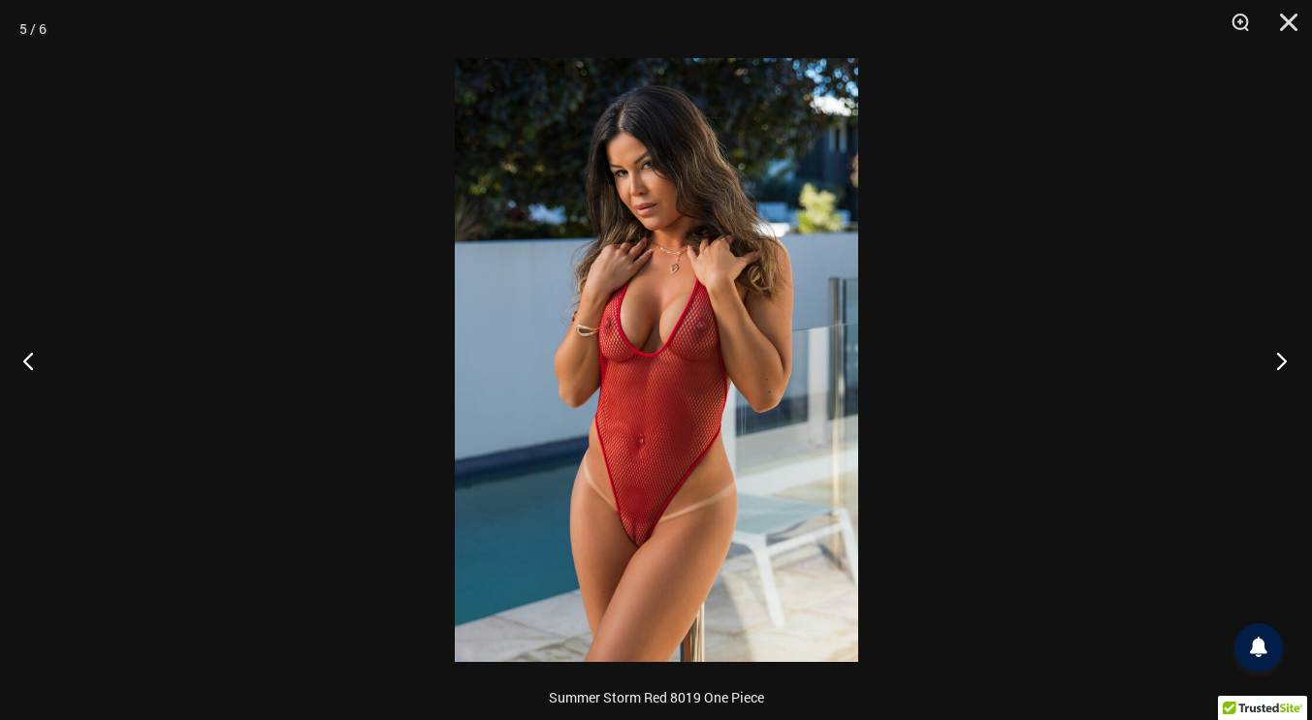
click at [1281, 361] on button "Next" at bounding box center [1275, 360] width 73 height 97
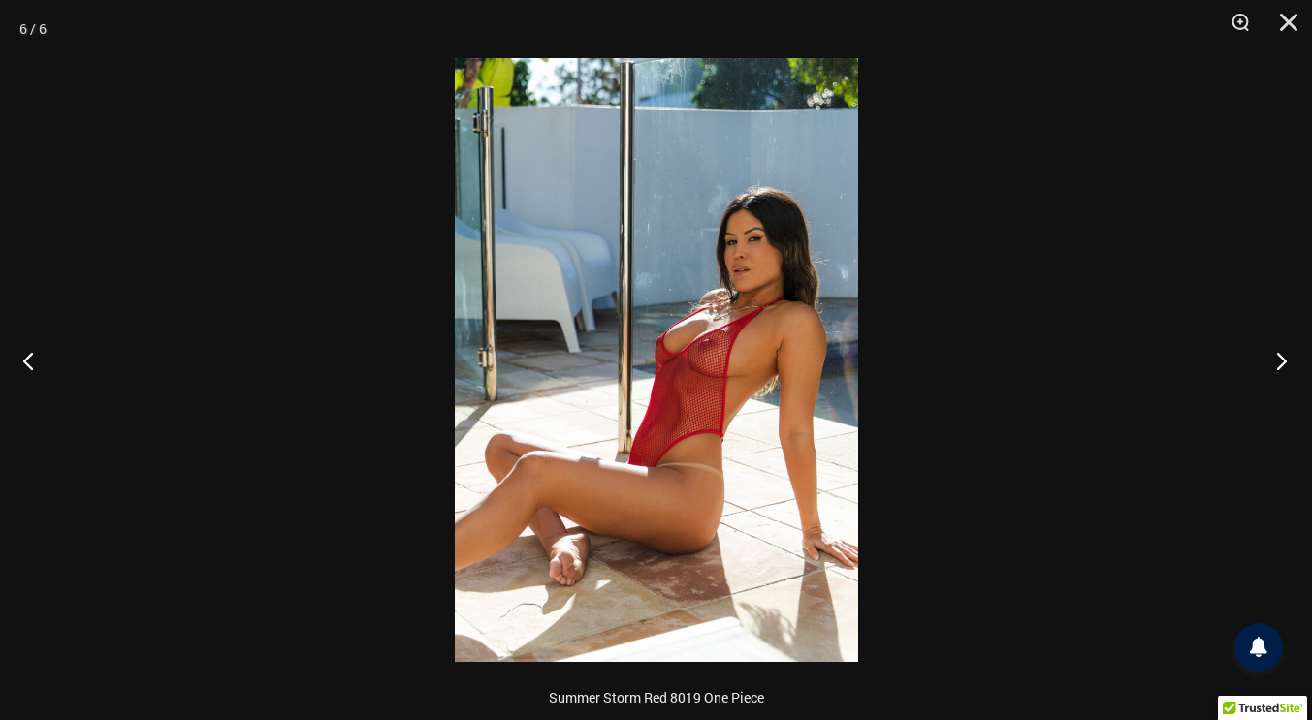
click at [1281, 361] on button "Next" at bounding box center [1275, 360] width 73 height 97
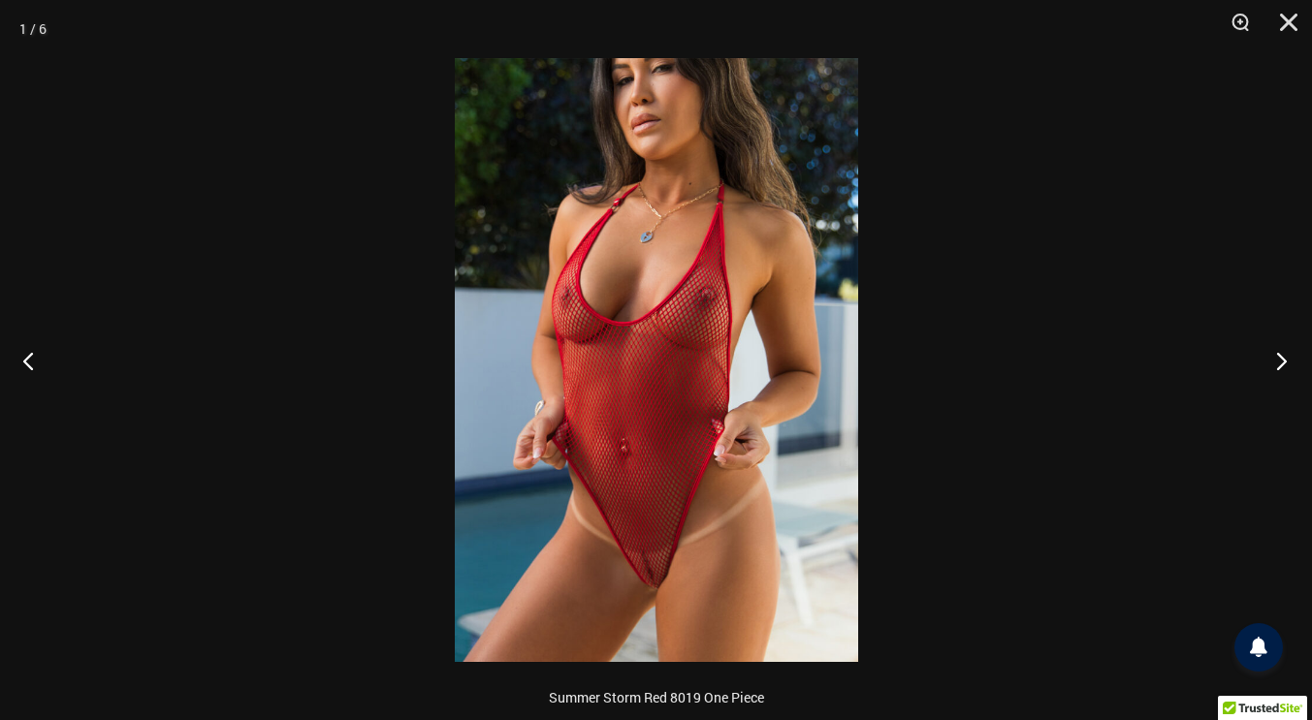
click at [1281, 361] on button "Next" at bounding box center [1275, 360] width 73 height 97
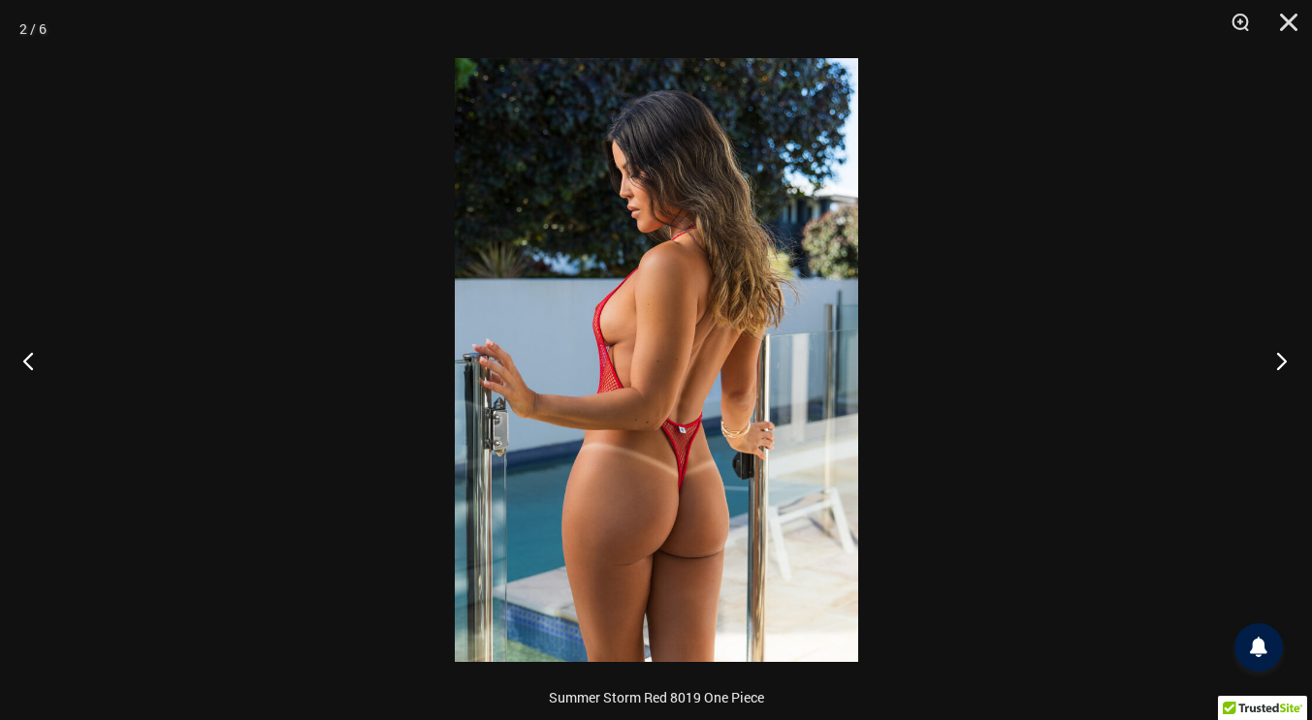
click at [1281, 361] on button "Next" at bounding box center [1275, 360] width 73 height 97
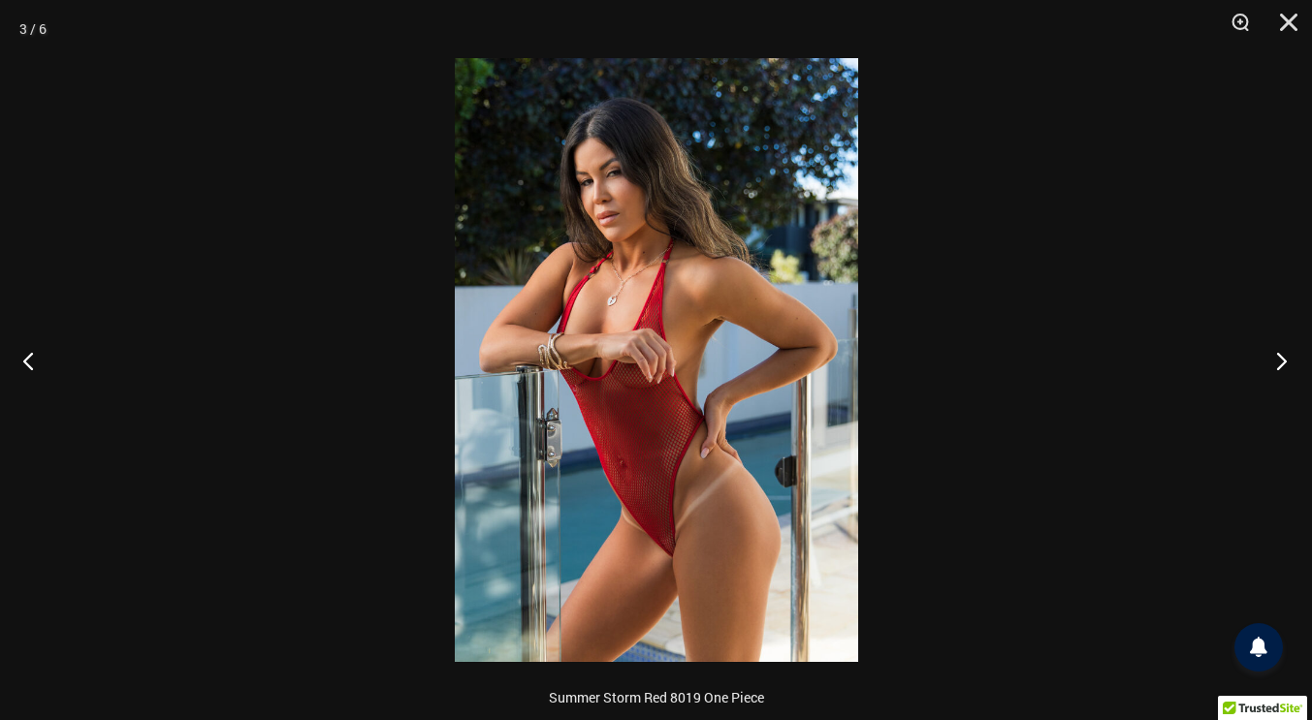
click at [1281, 361] on button "Next" at bounding box center [1275, 360] width 73 height 97
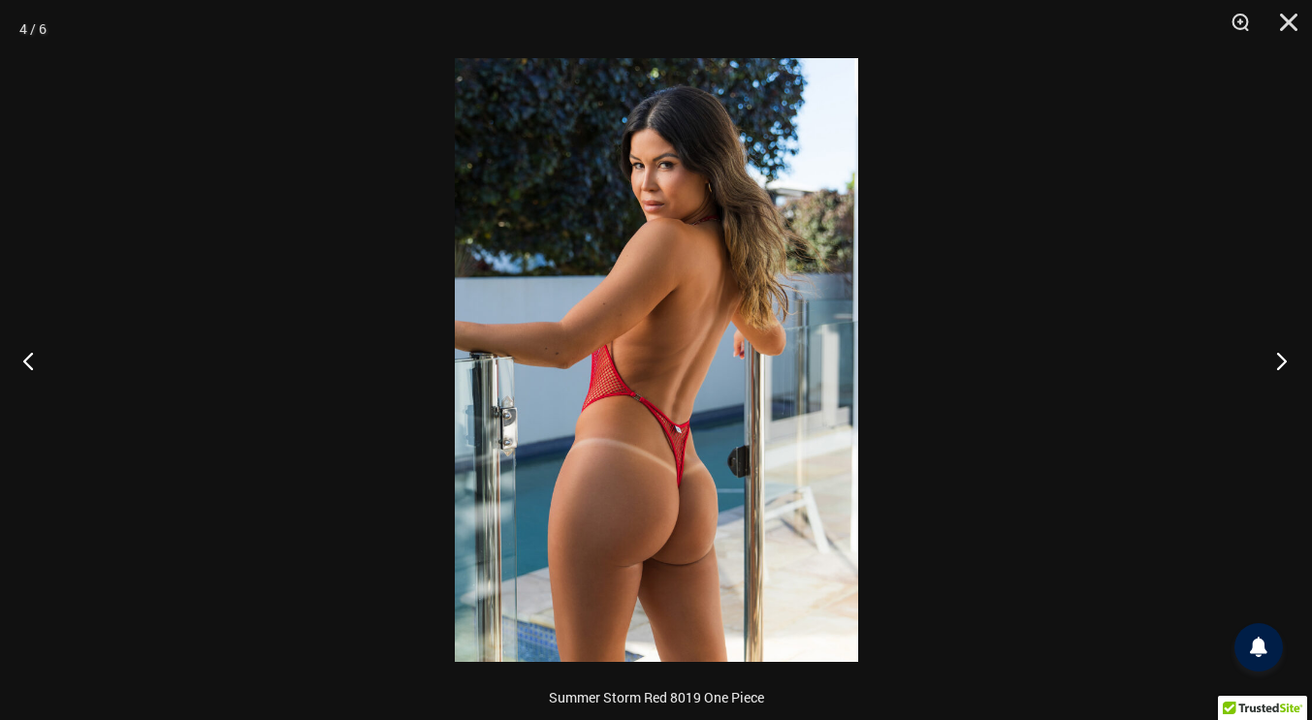
click at [1281, 361] on button "Next" at bounding box center [1275, 360] width 73 height 97
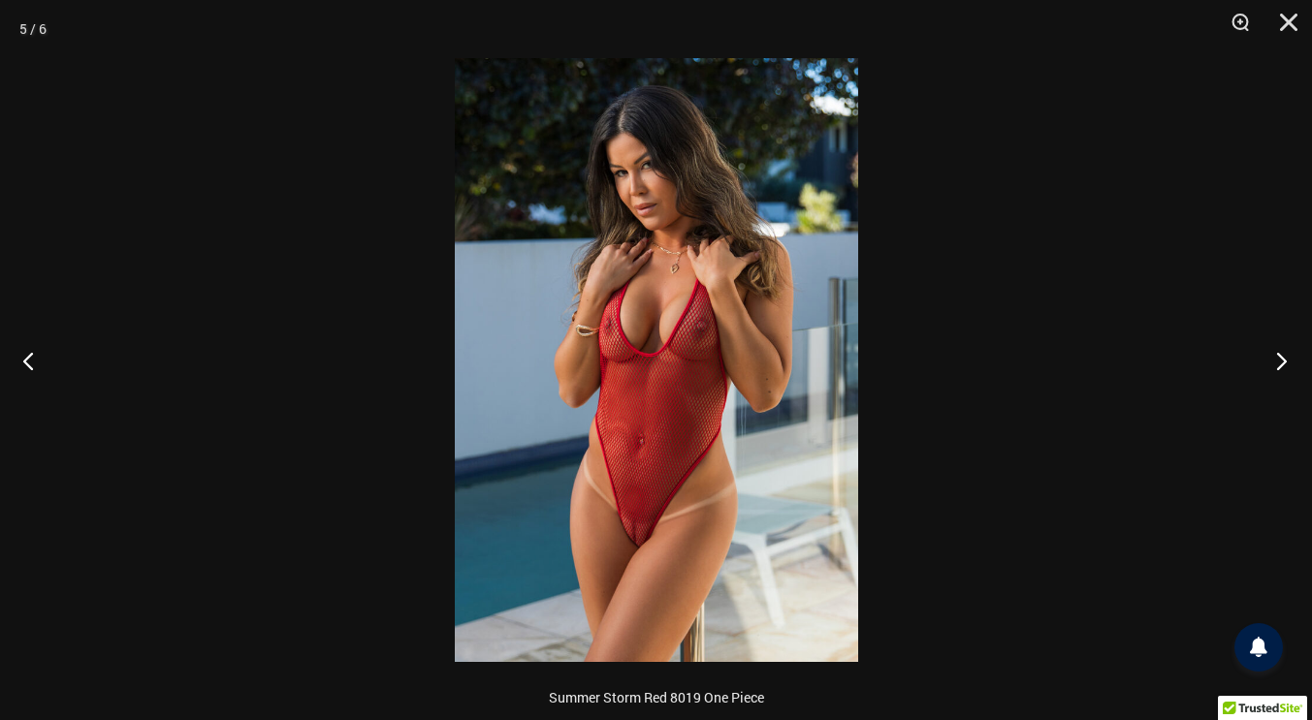
click at [1281, 361] on button "Next" at bounding box center [1275, 360] width 73 height 97
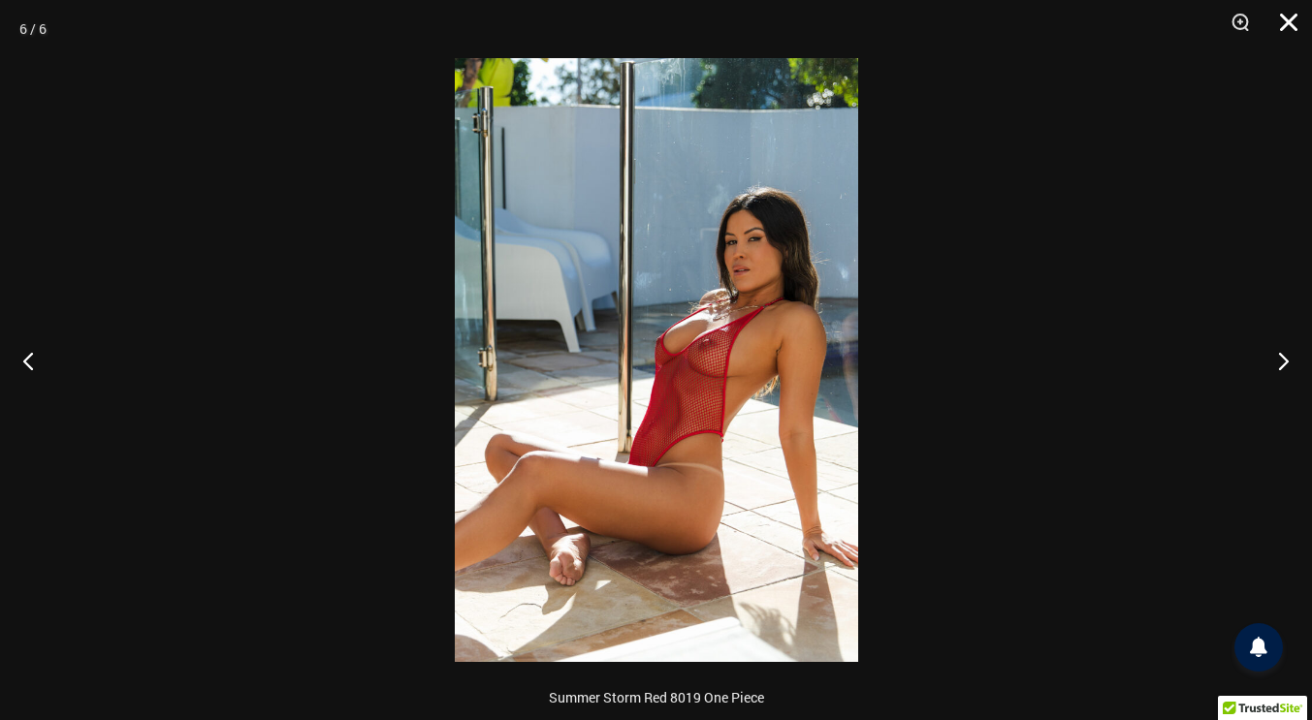
click at [1285, 19] on button "Close" at bounding box center [1281, 29] width 48 height 58
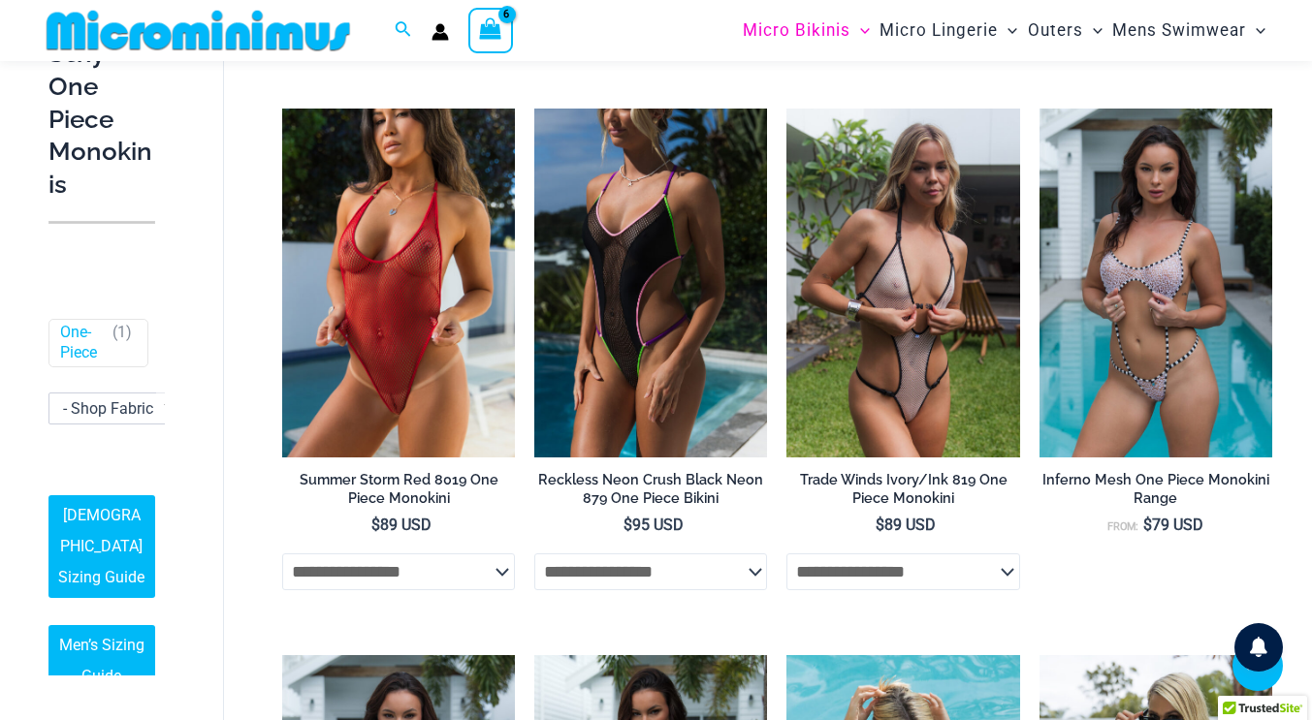
scroll to position [625, 0]
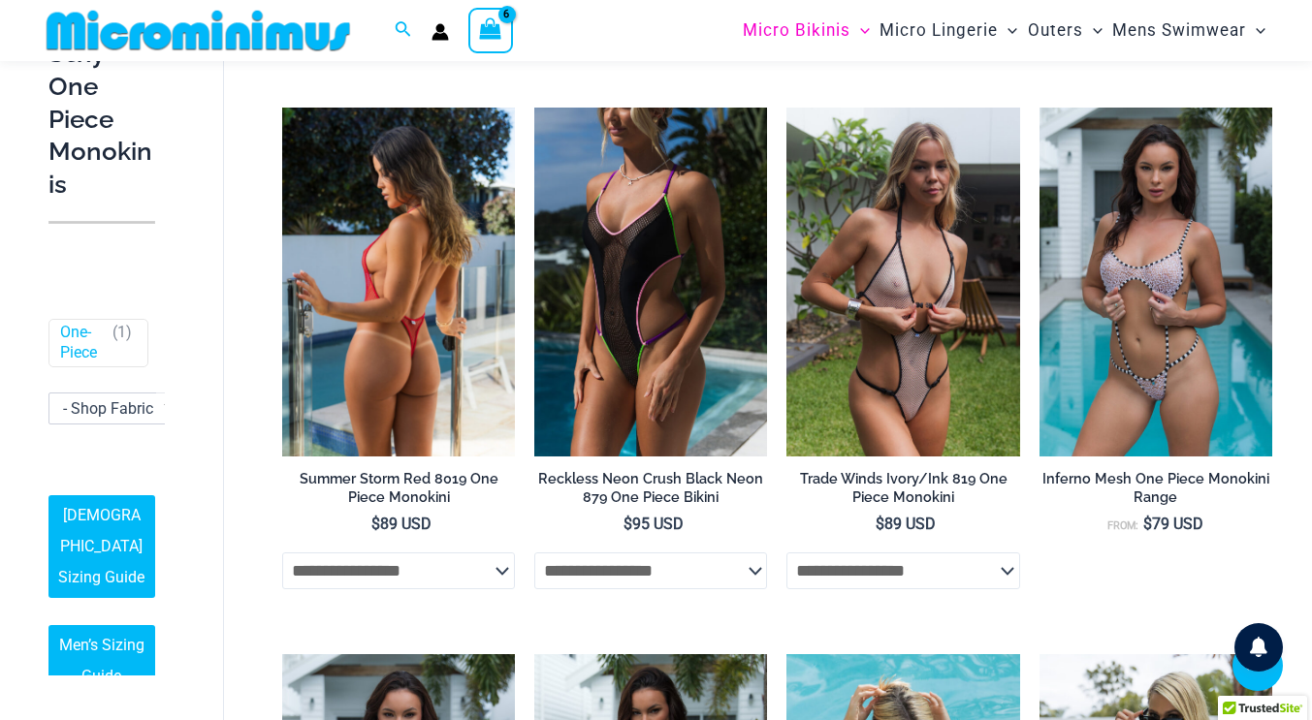
click at [339, 369] on img at bounding box center [398, 282] width 233 height 349
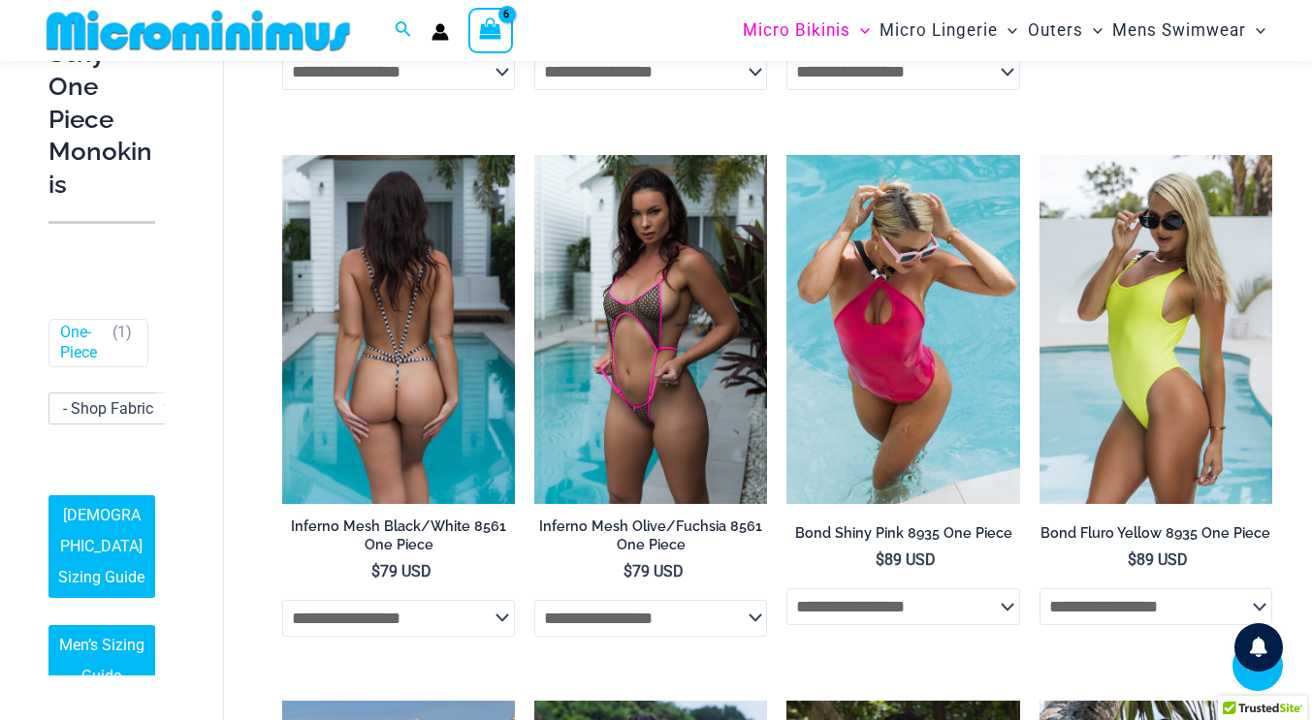
scroll to position [1013, 0]
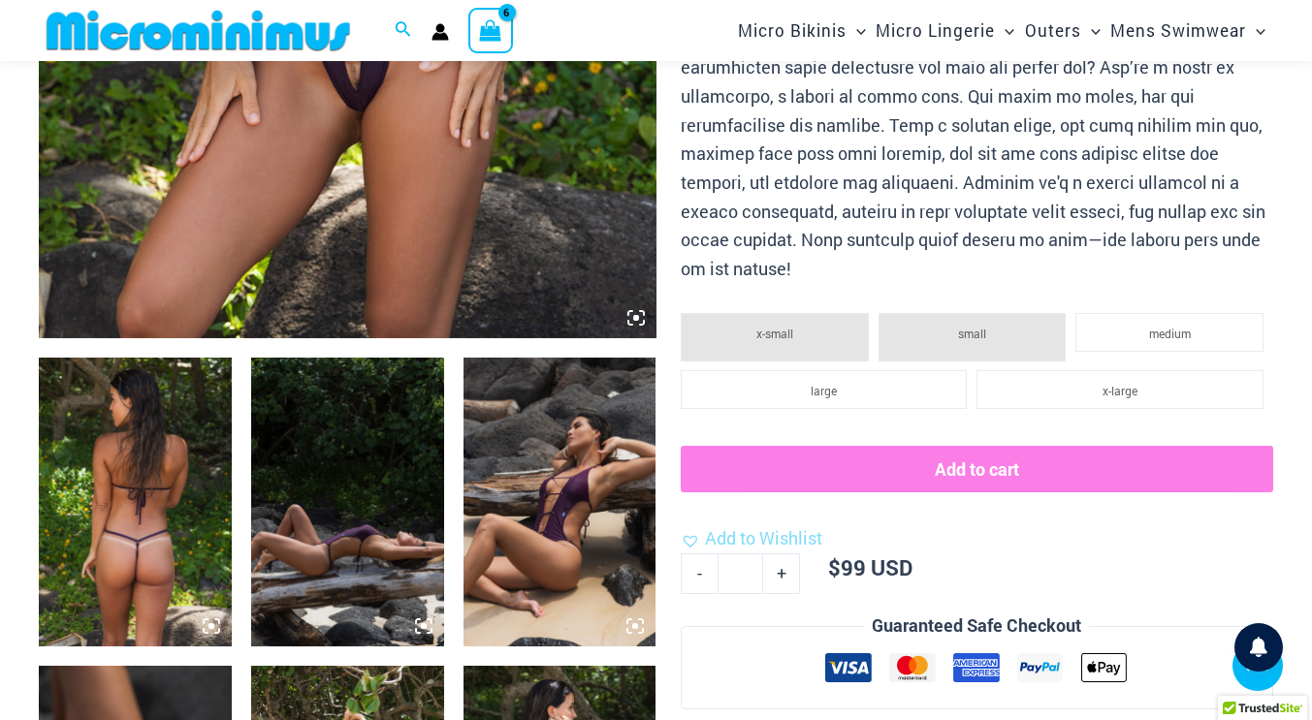
scroll to position [738, 0]
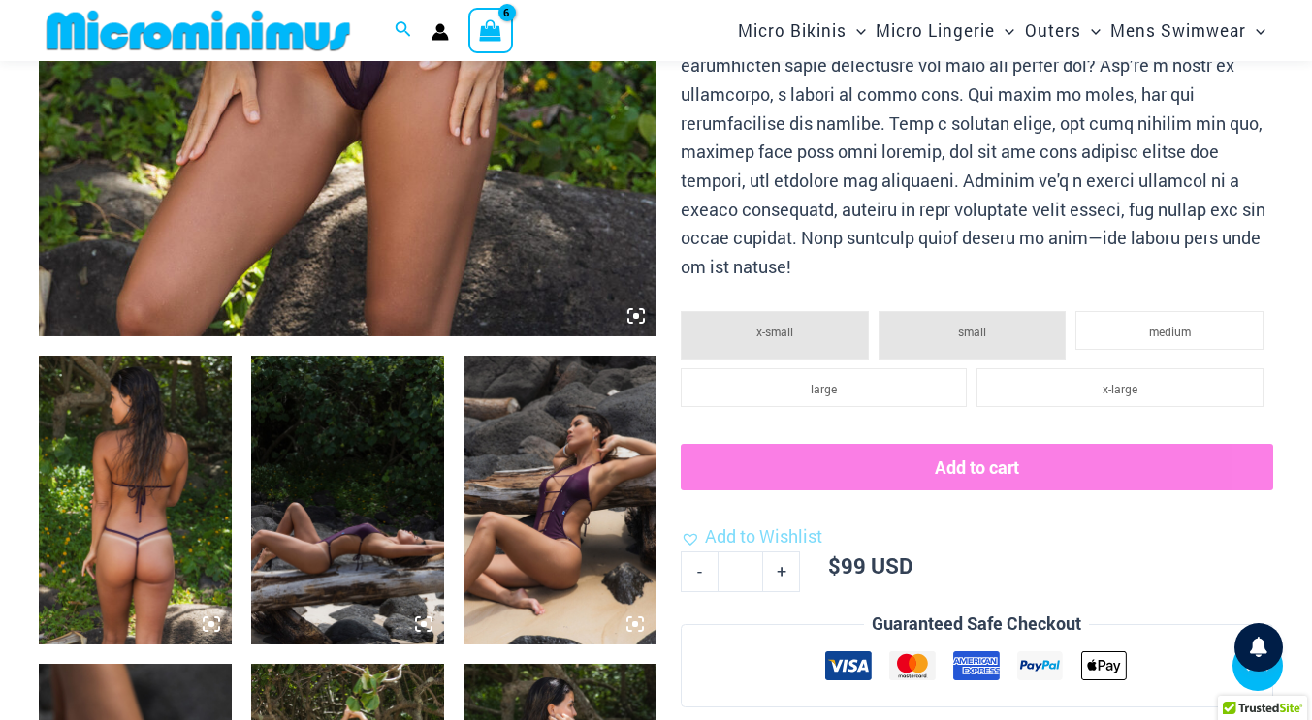
type input "*********"
click at [125, 524] on img at bounding box center [135, 500] width 193 height 289
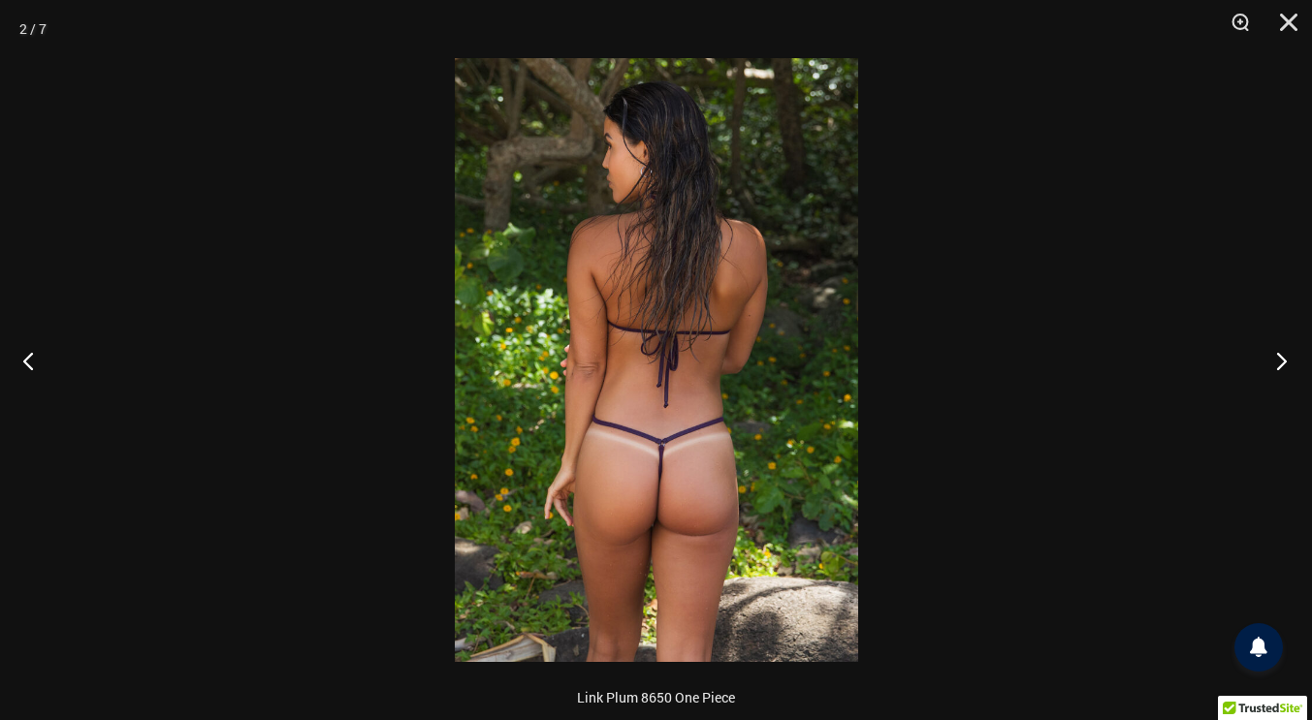
click at [1294, 381] on button "Next" at bounding box center [1275, 360] width 73 height 97
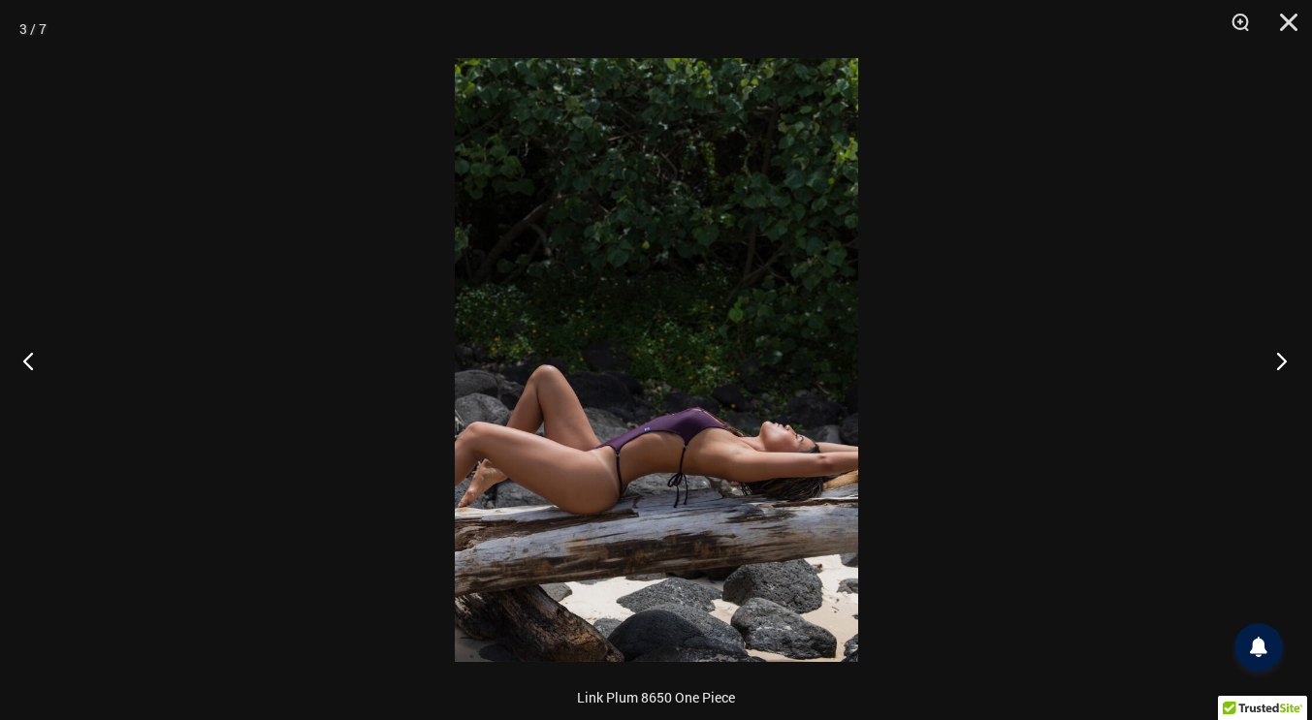
click at [1292, 368] on button "Next" at bounding box center [1275, 360] width 73 height 97
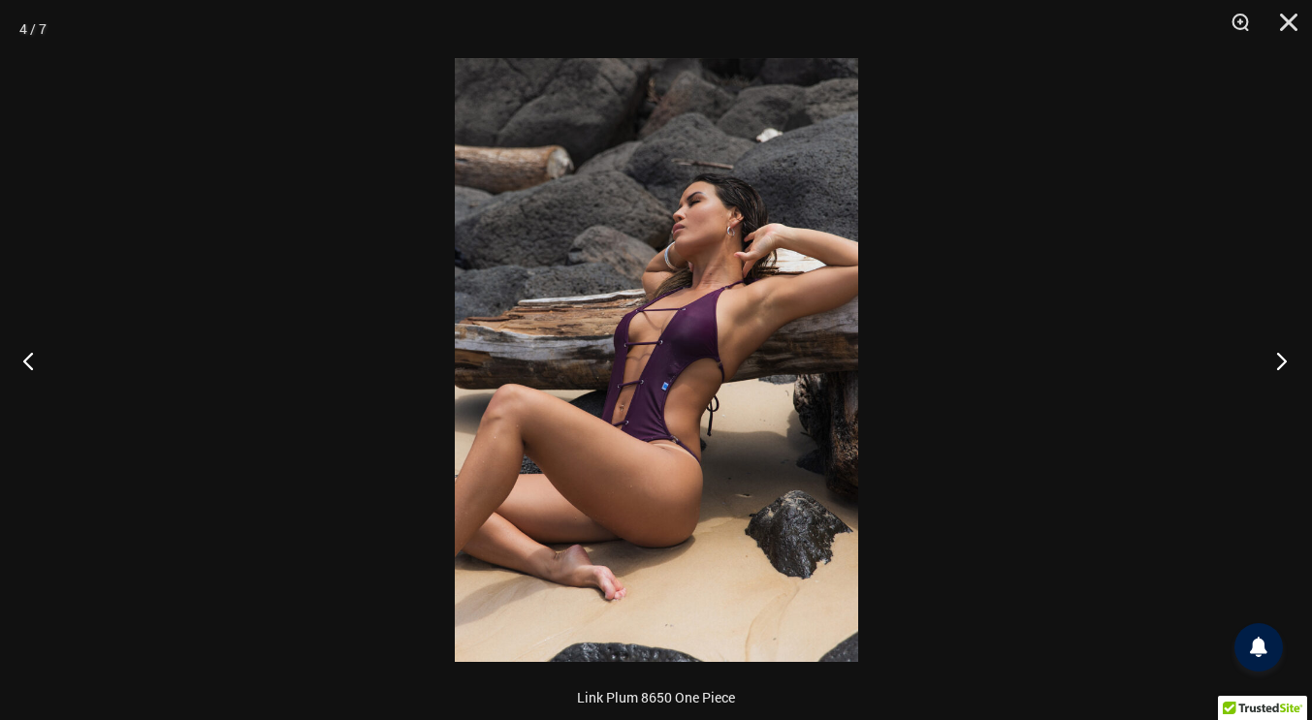
click at [1300, 370] on button "Next" at bounding box center [1275, 360] width 73 height 97
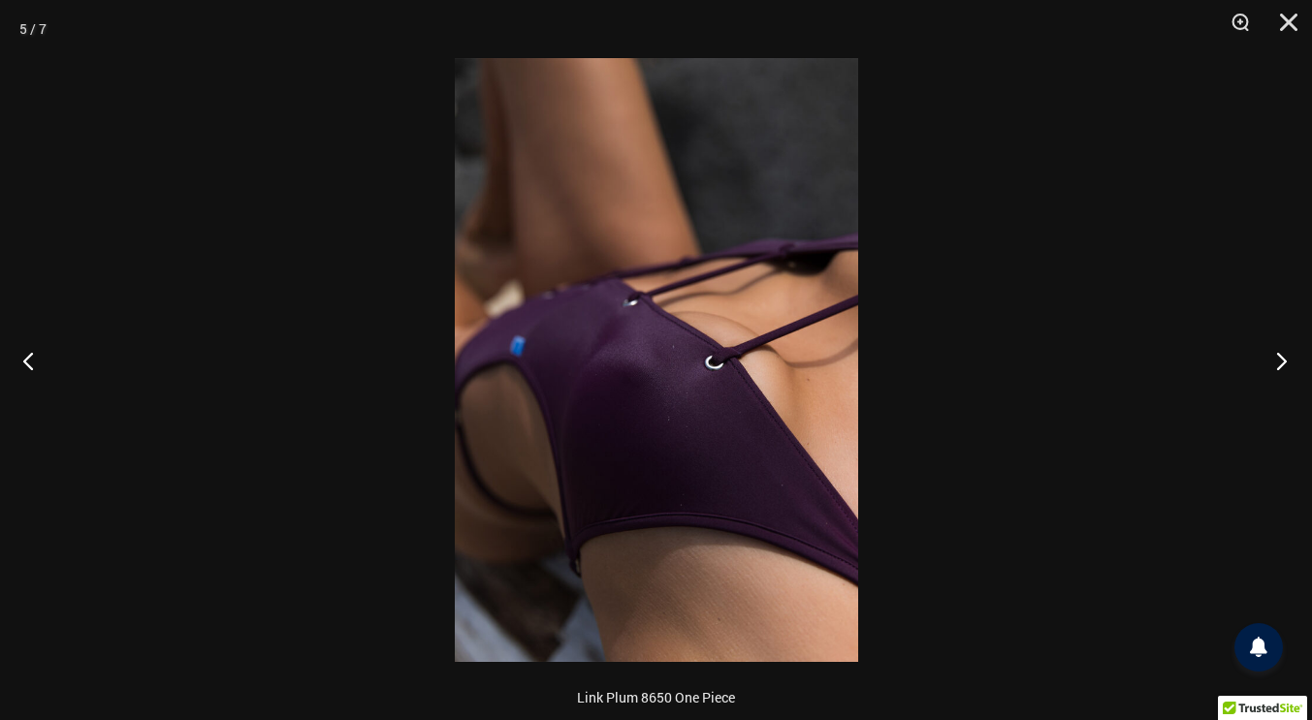
click at [1304, 370] on button "Next" at bounding box center [1275, 360] width 73 height 97
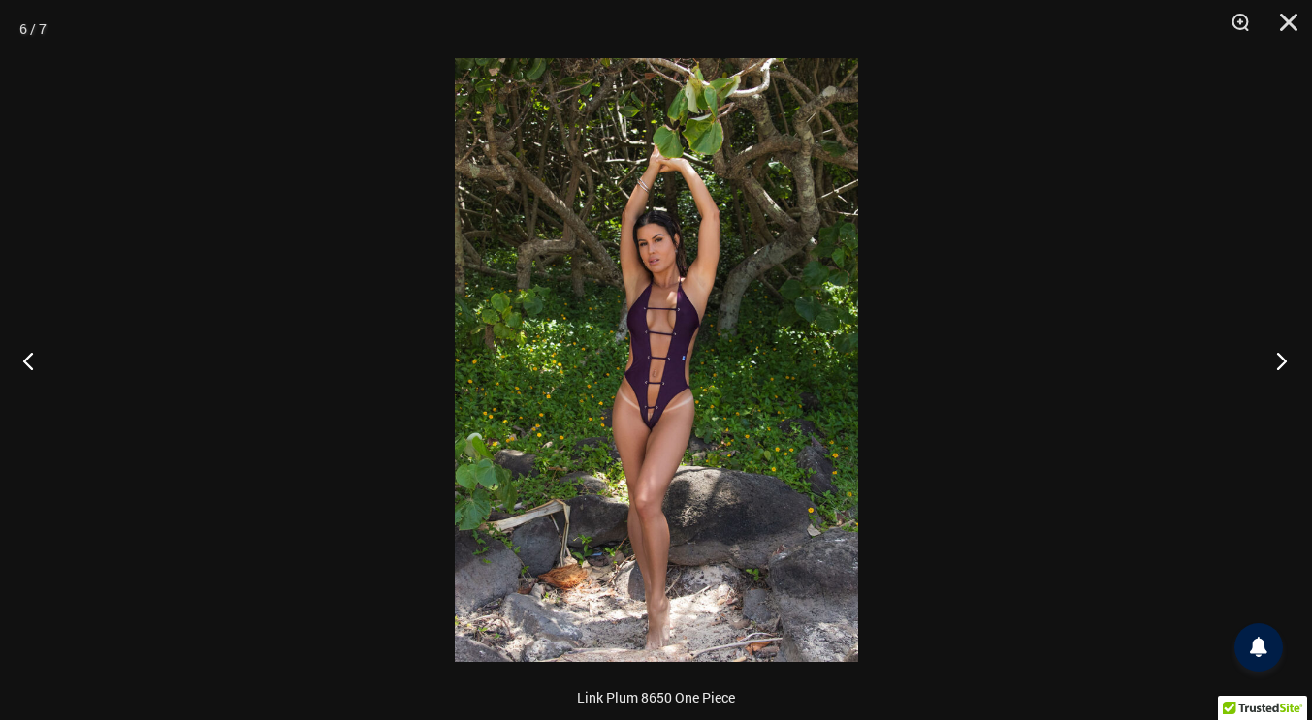
click at [1299, 381] on button "Next" at bounding box center [1275, 360] width 73 height 97
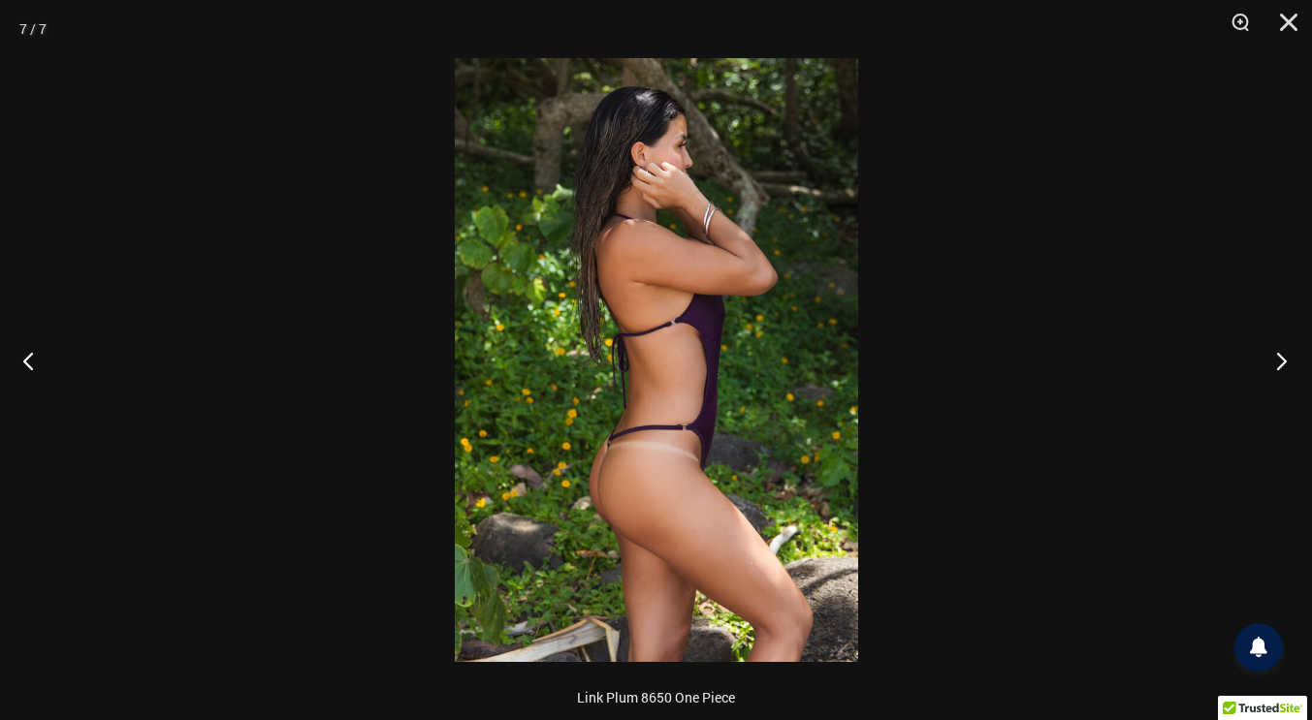
click at [1306, 379] on button "Next" at bounding box center [1275, 360] width 73 height 97
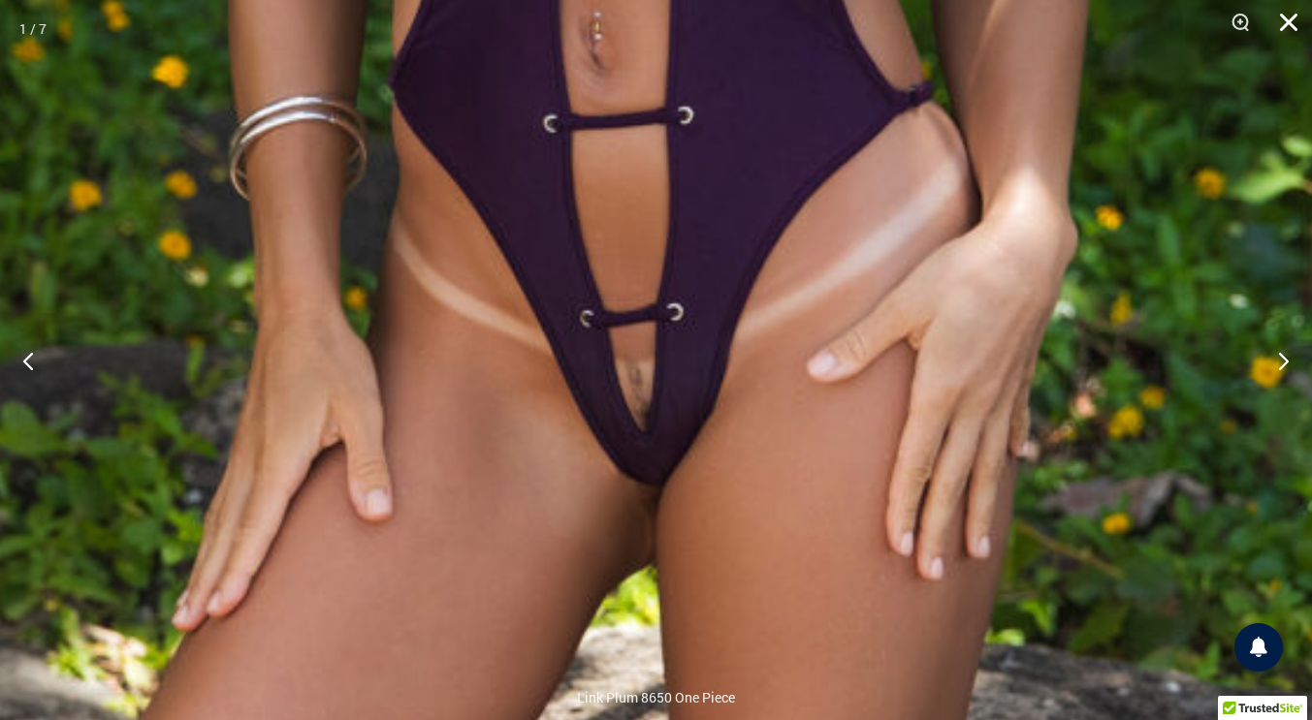
click at [1288, 26] on button "Close" at bounding box center [1281, 29] width 48 height 58
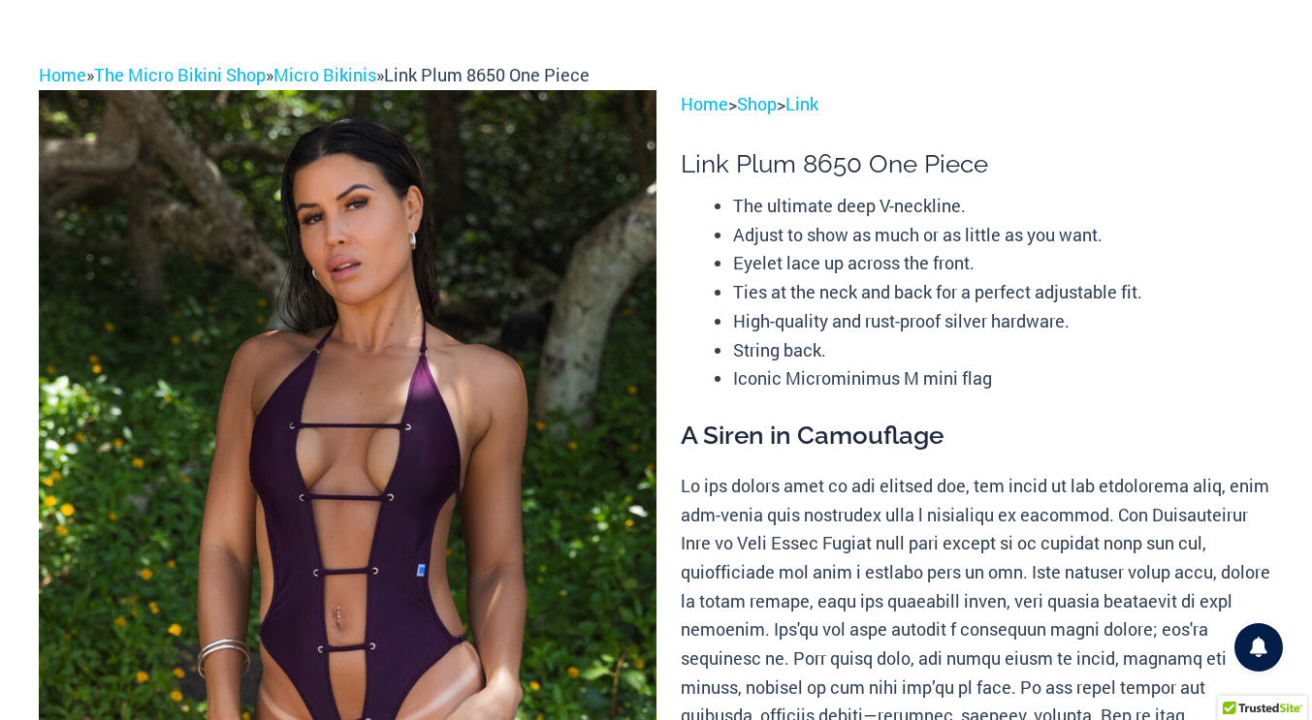
scroll to position [25, 0]
